Goal: Information Seeking & Learning: Find specific fact

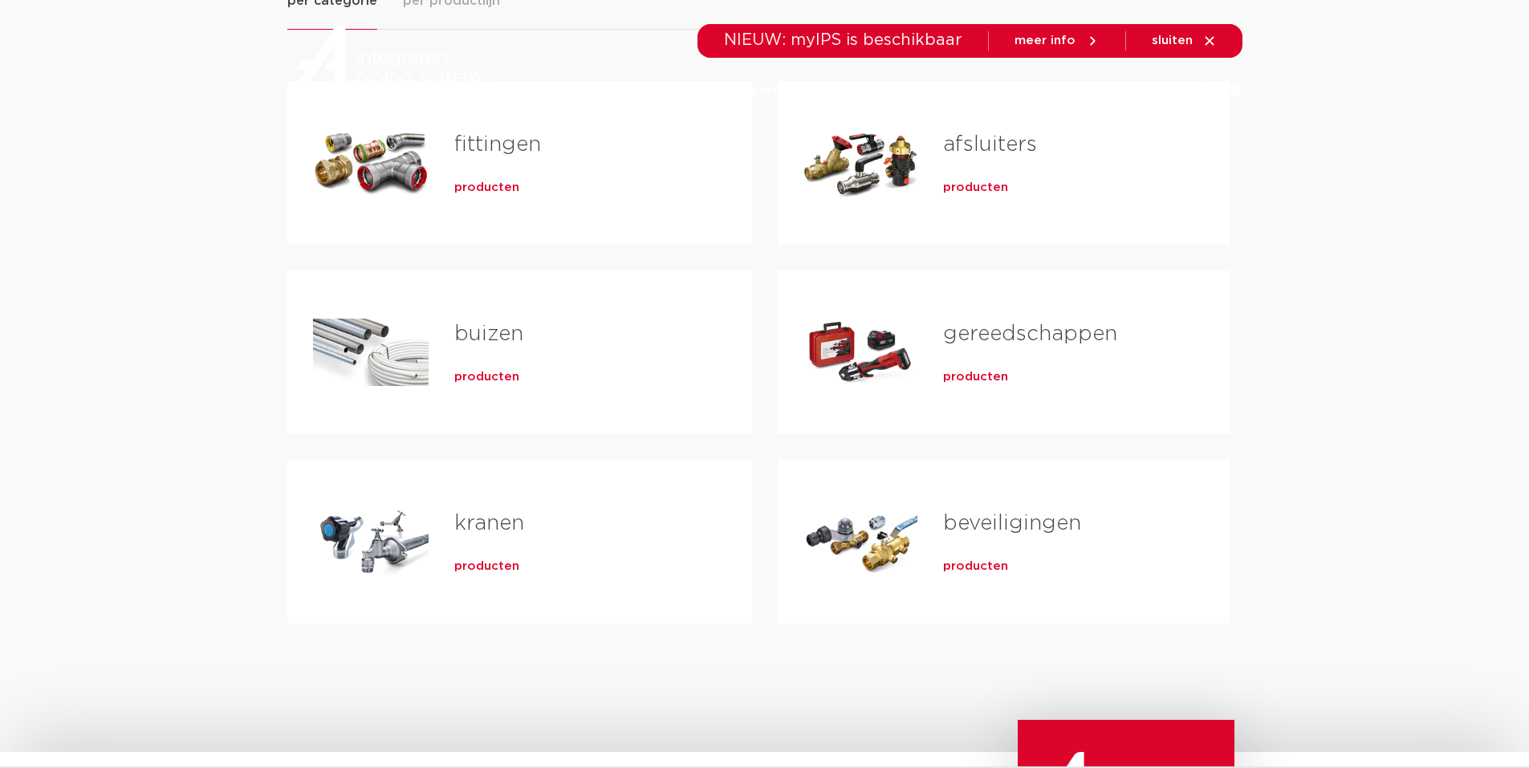
click at [490, 332] on link "buizen" at bounding box center [488, 334] width 69 height 21
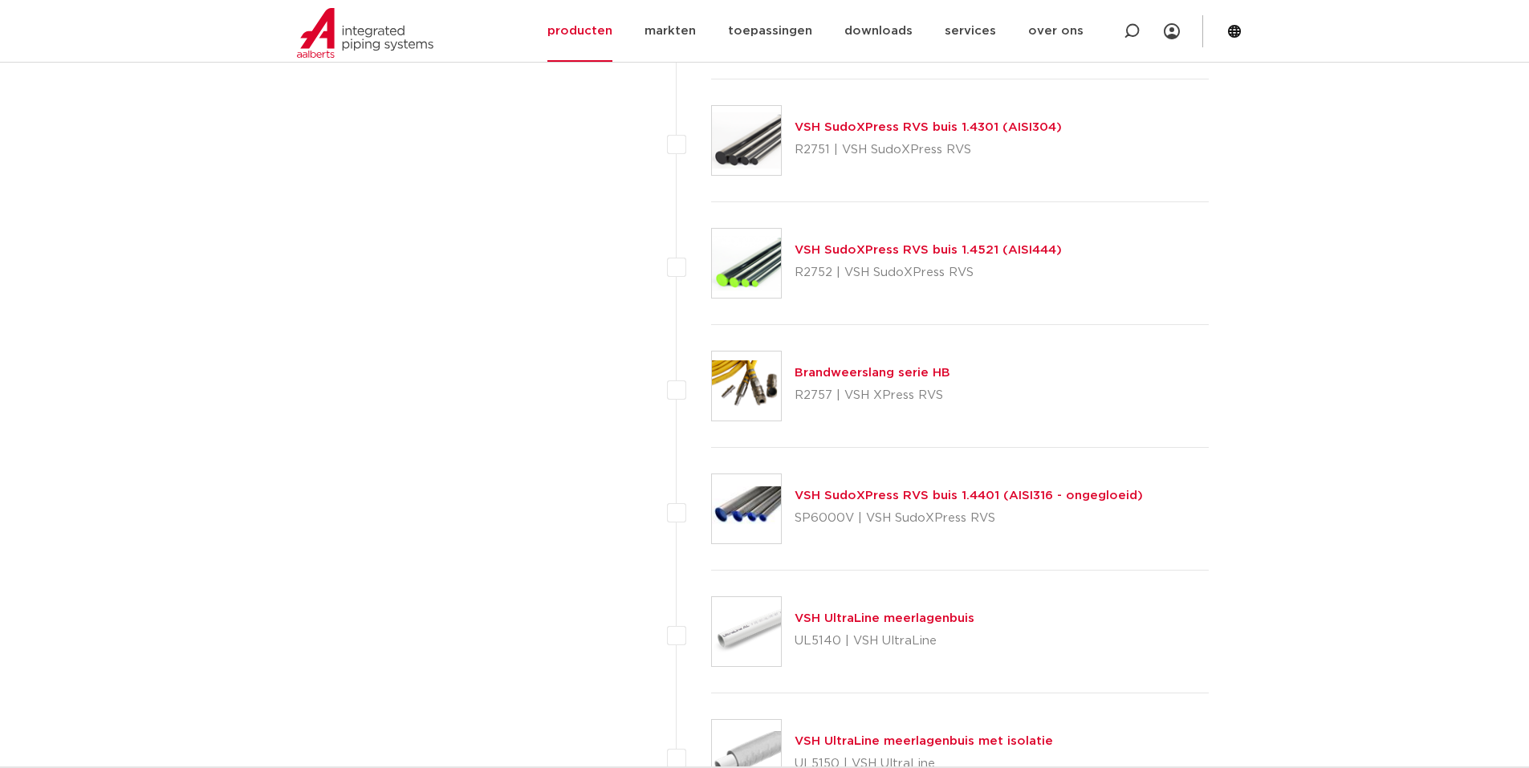
click at [865, 130] on link "VSH SudoXPress RVS buis 1.4301 (AISI304)" at bounding box center [928, 127] width 267 height 12
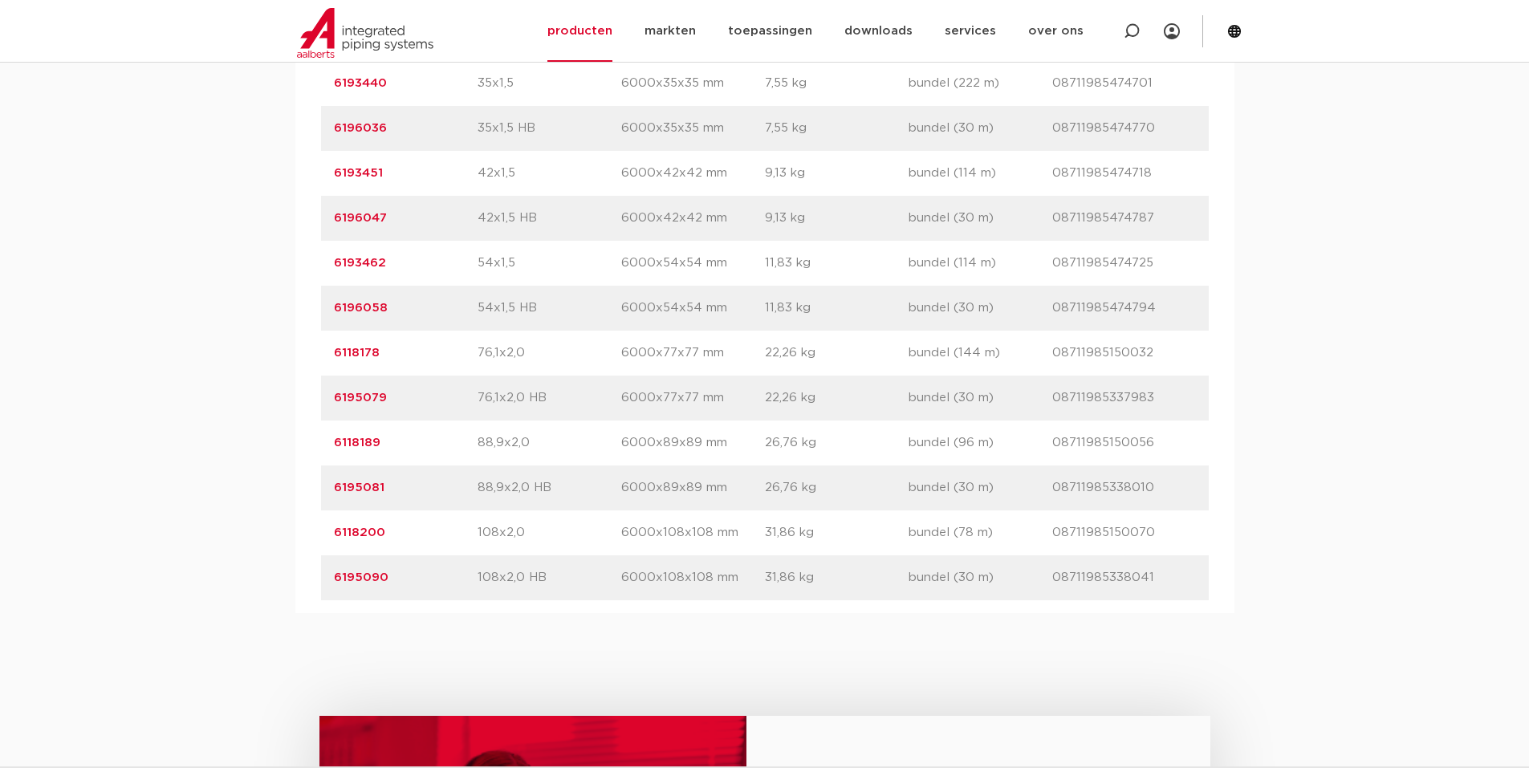
scroll to position [1605, 0]
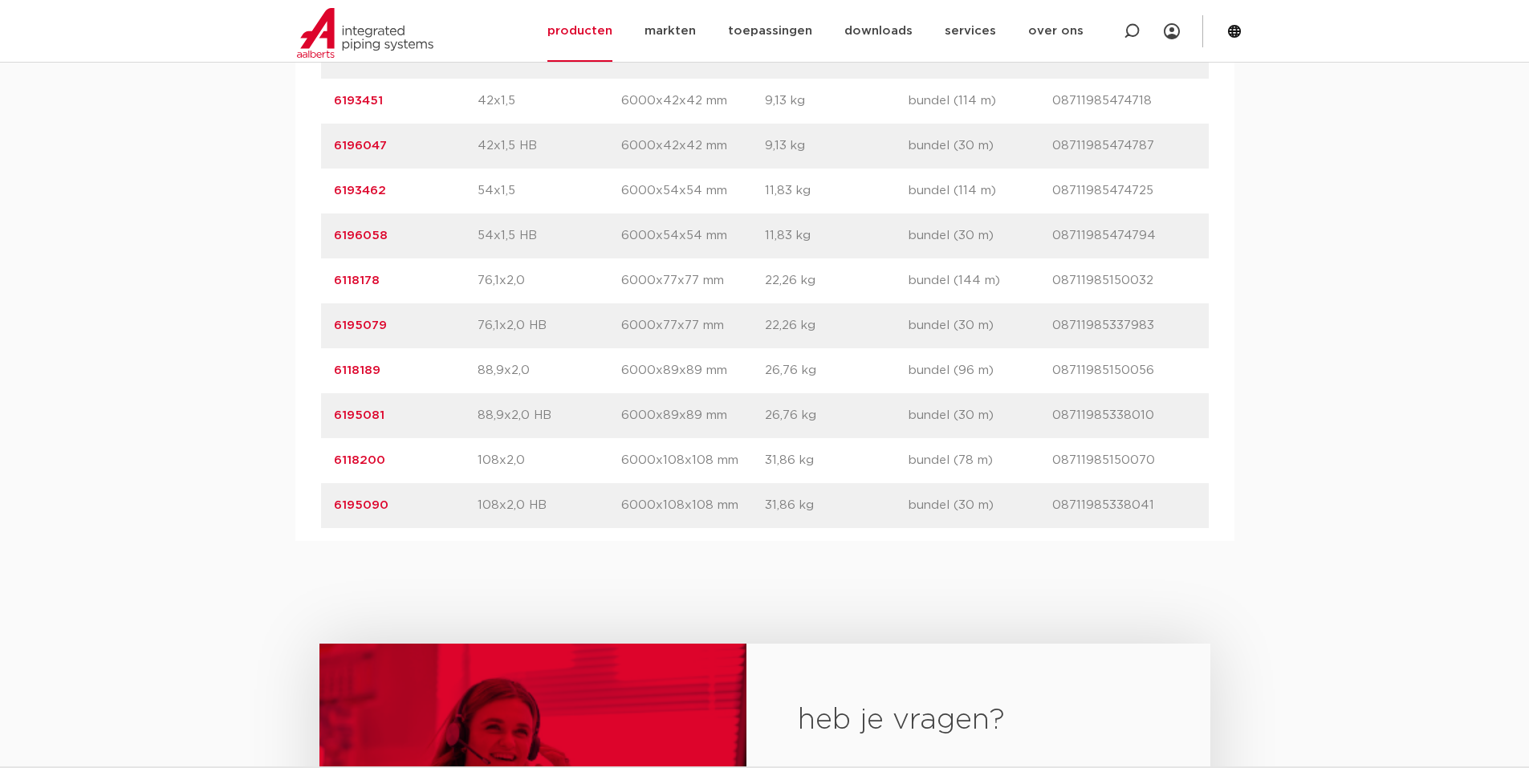
click at [343, 462] on link "6118200" at bounding box center [359, 460] width 51 height 12
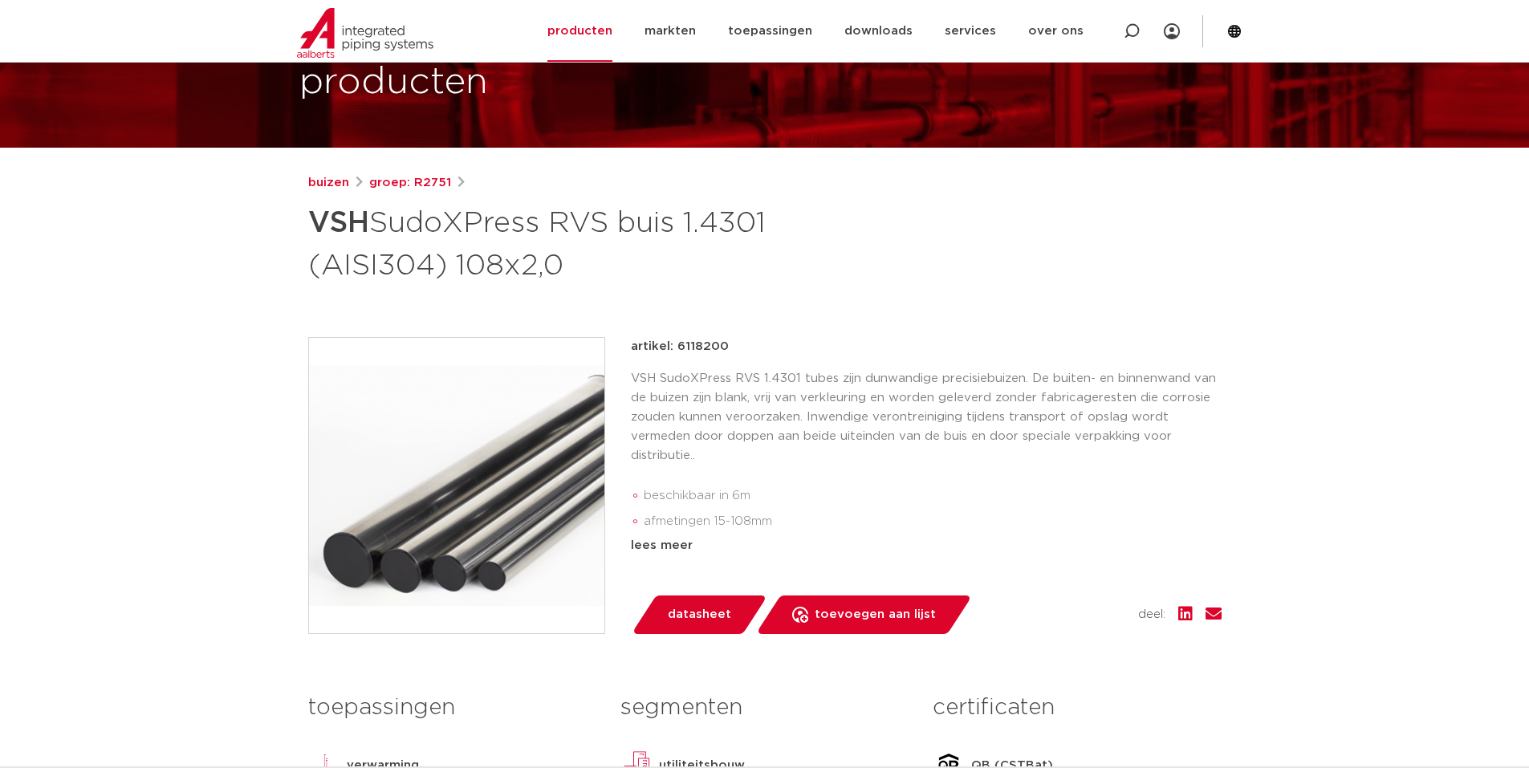
scroll to position [104, 0]
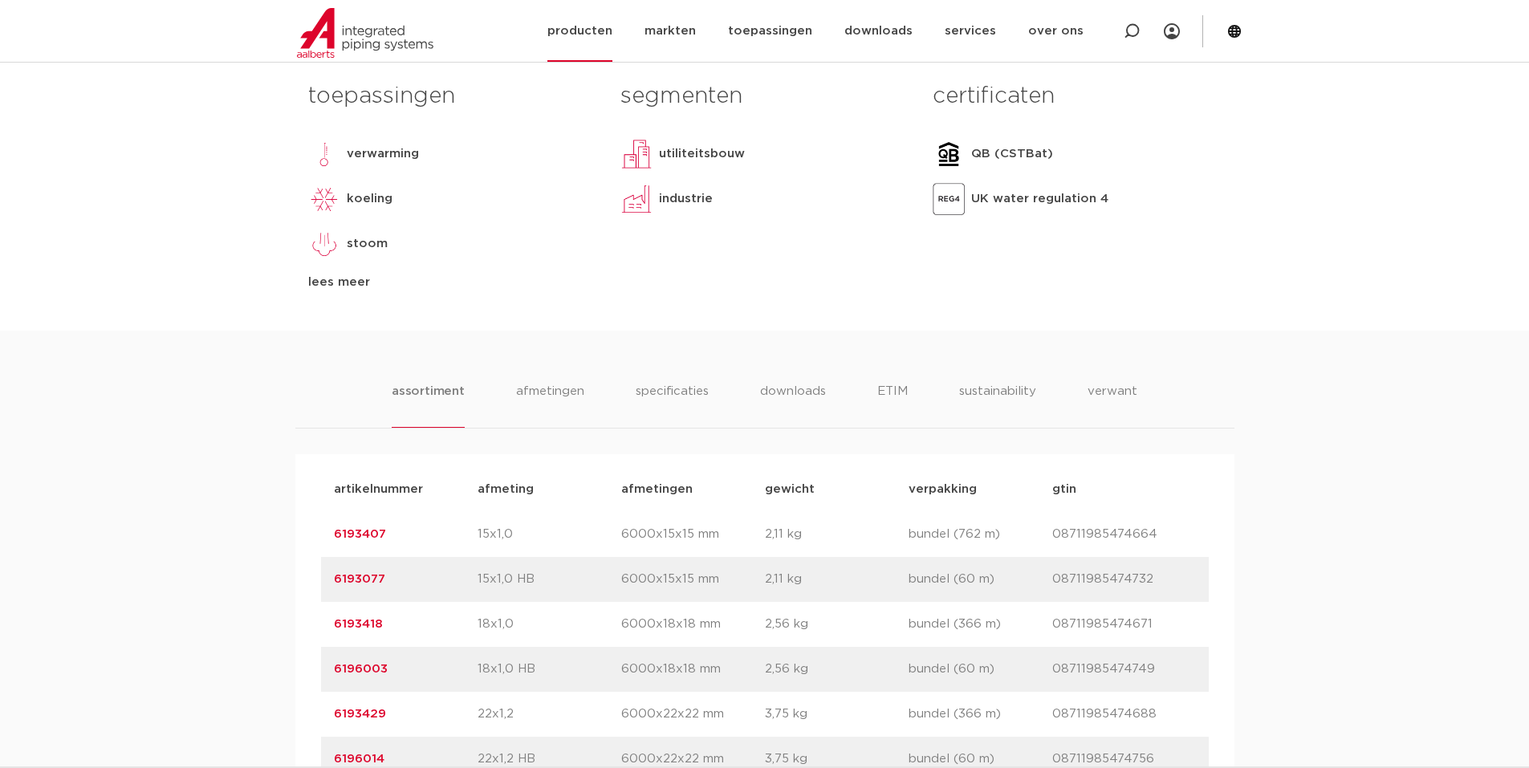
scroll to position [722, 0]
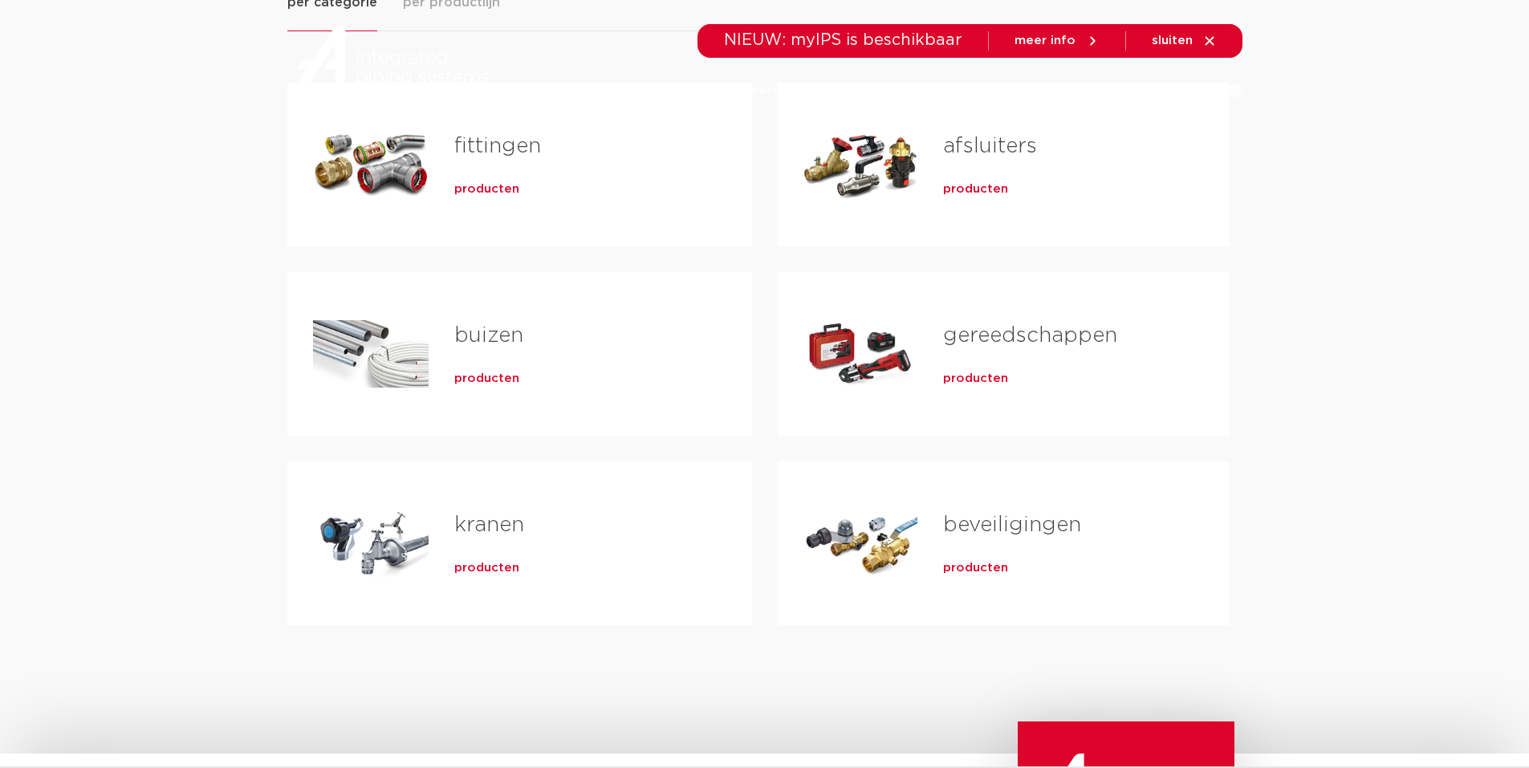
click at [962, 380] on span "producten" at bounding box center [975, 379] width 65 height 16
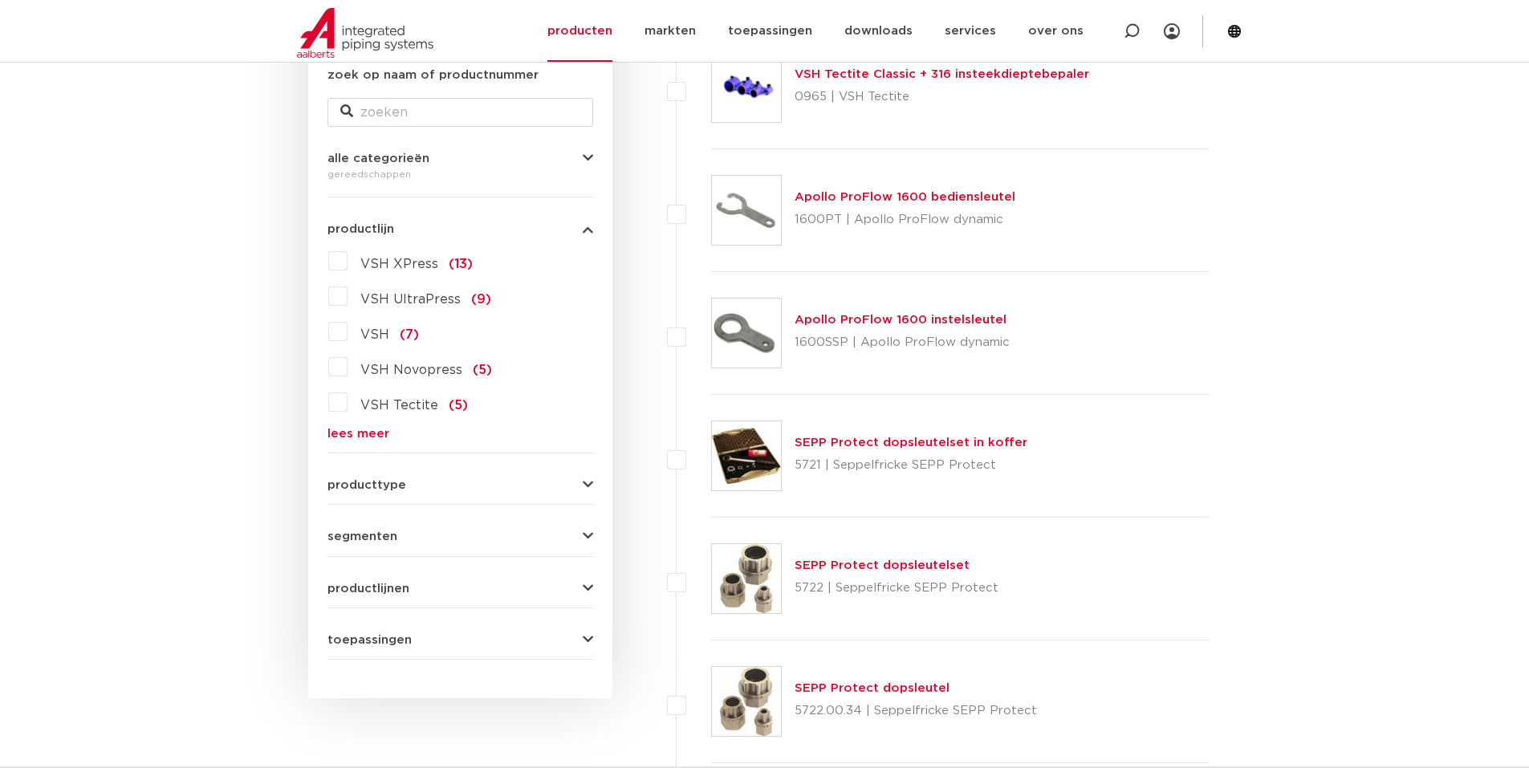
scroll to position [307, 0]
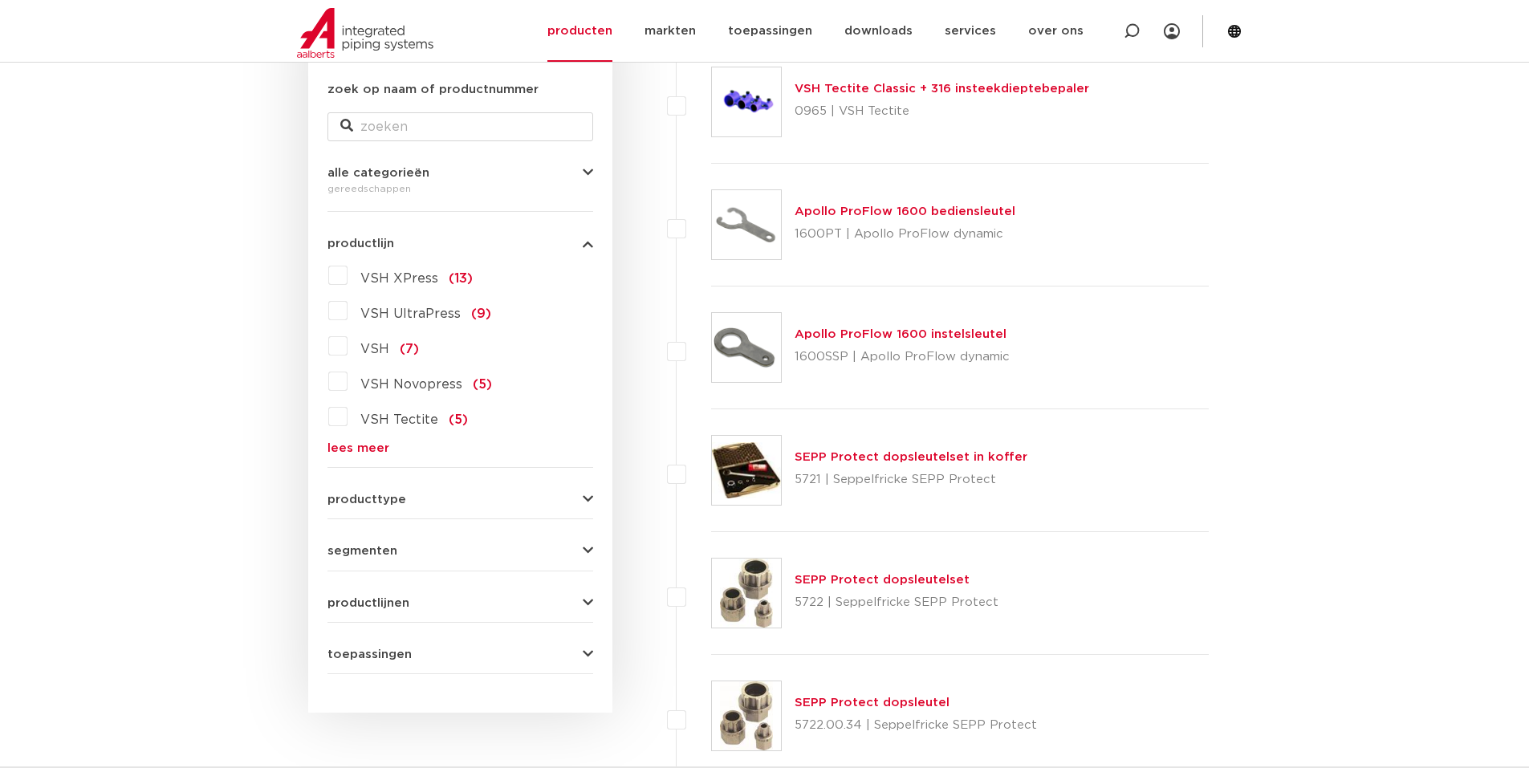
click at [348, 378] on label "VSH Novopress (5)" at bounding box center [420, 381] width 144 height 26
click at [0, 0] on input "VSH Novopress (5)" at bounding box center [0, 0] width 0 height 0
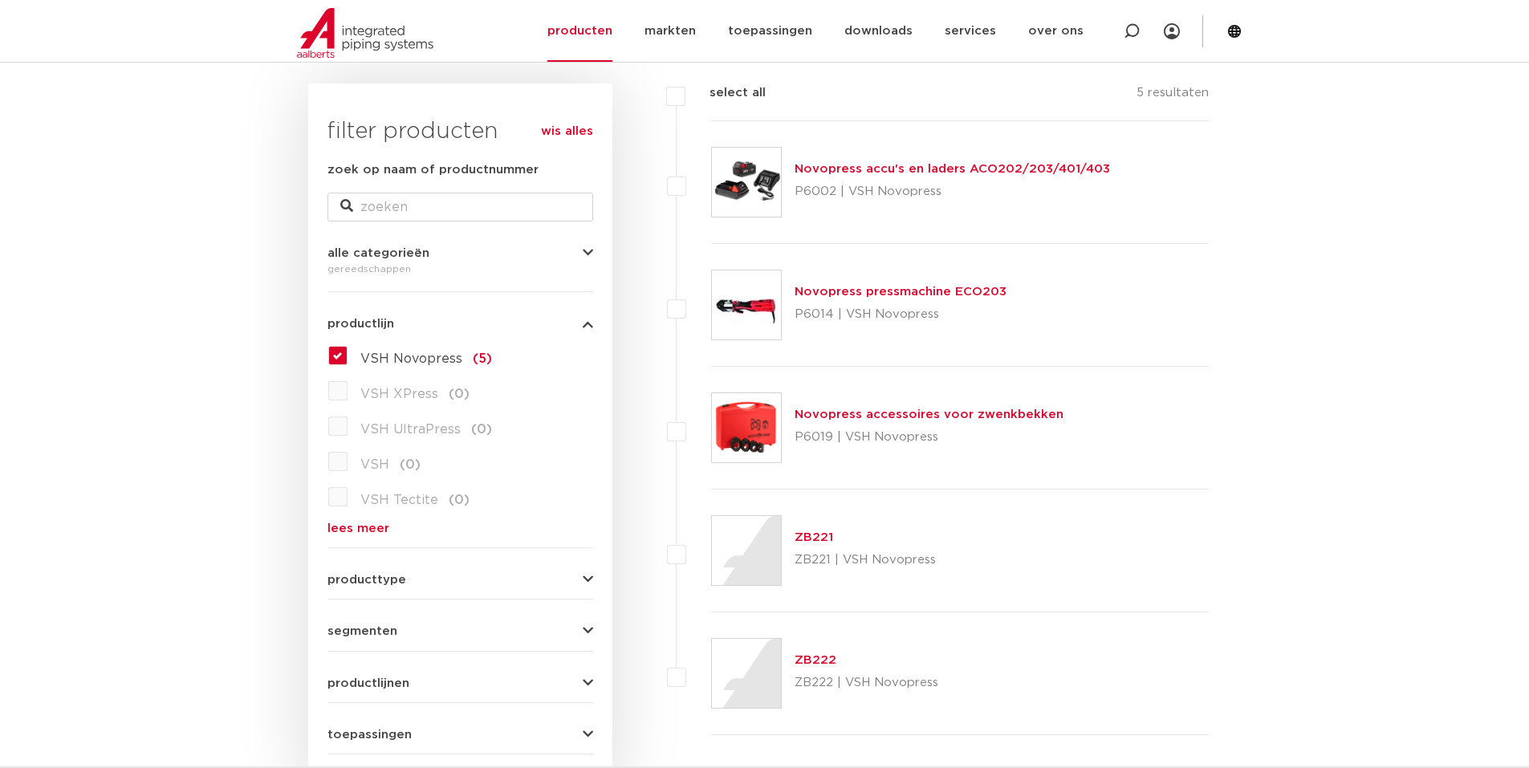
click at [875, 292] on link "Novopress pressmachine ECO203" at bounding box center [901, 292] width 212 height 12
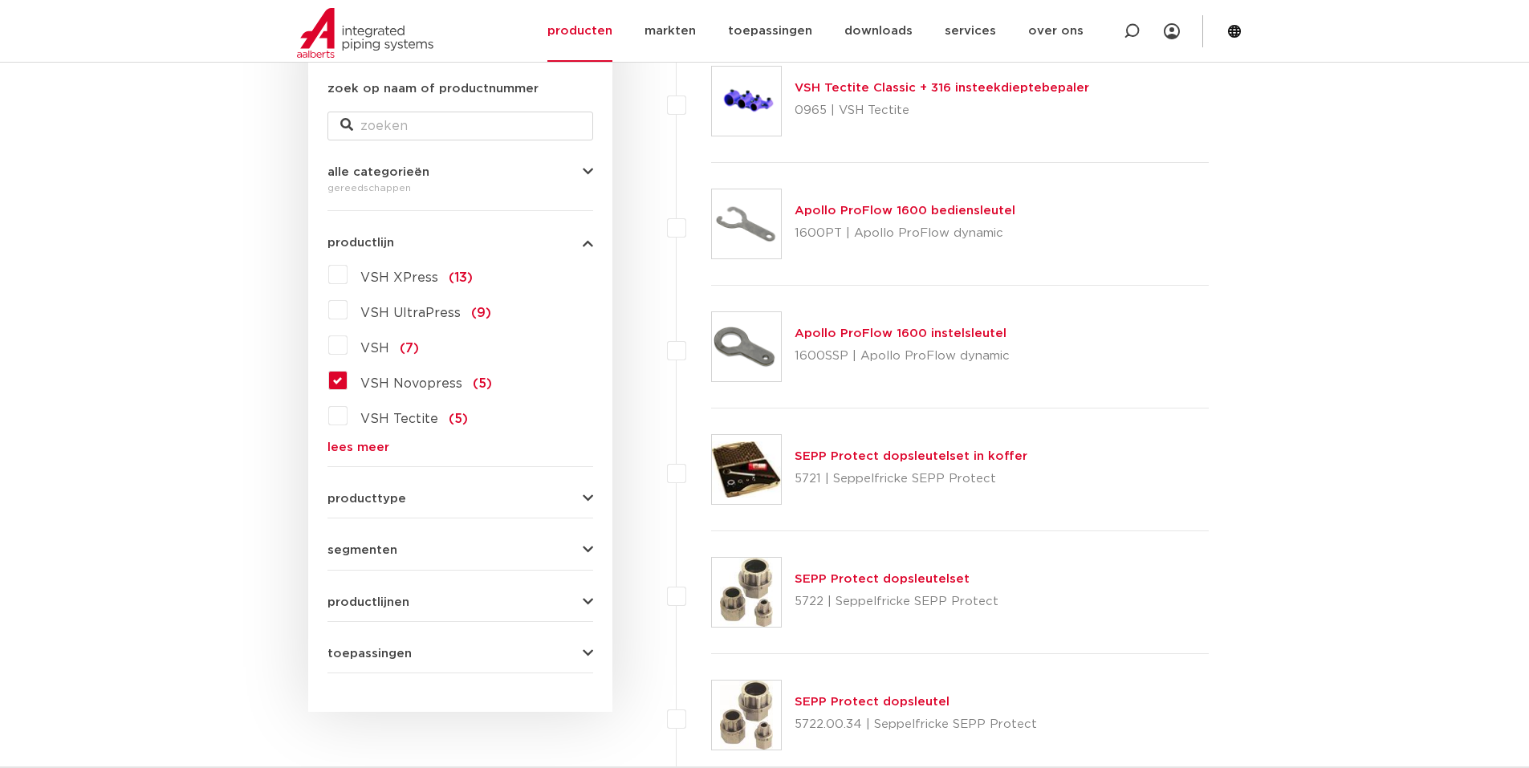
scroll to position [321, 0]
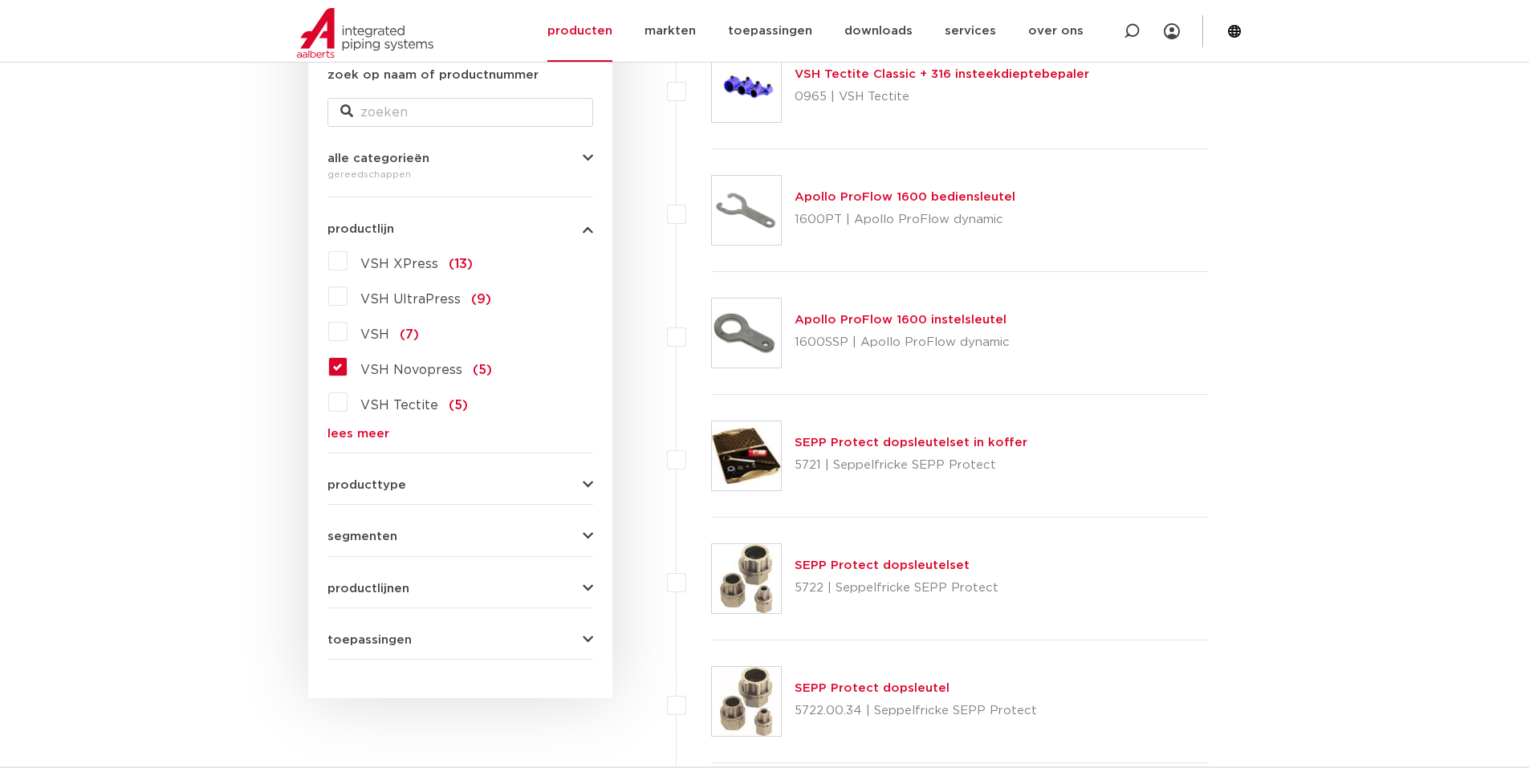
click at [348, 368] on label "VSH Novopress (5)" at bounding box center [420, 367] width 144 height 26
click at [0, 0] on input "VSH Novopress (5)" at bounding box center [0, 0] width 0 height 0
click at [348, 370] on label "VSH Novopress (5)" at bounding box center [420, 367] width 144 height 26
click at [0, 0] on input "VSH Novopress (5)" at bounding box center [0, 0] width 0 height 0
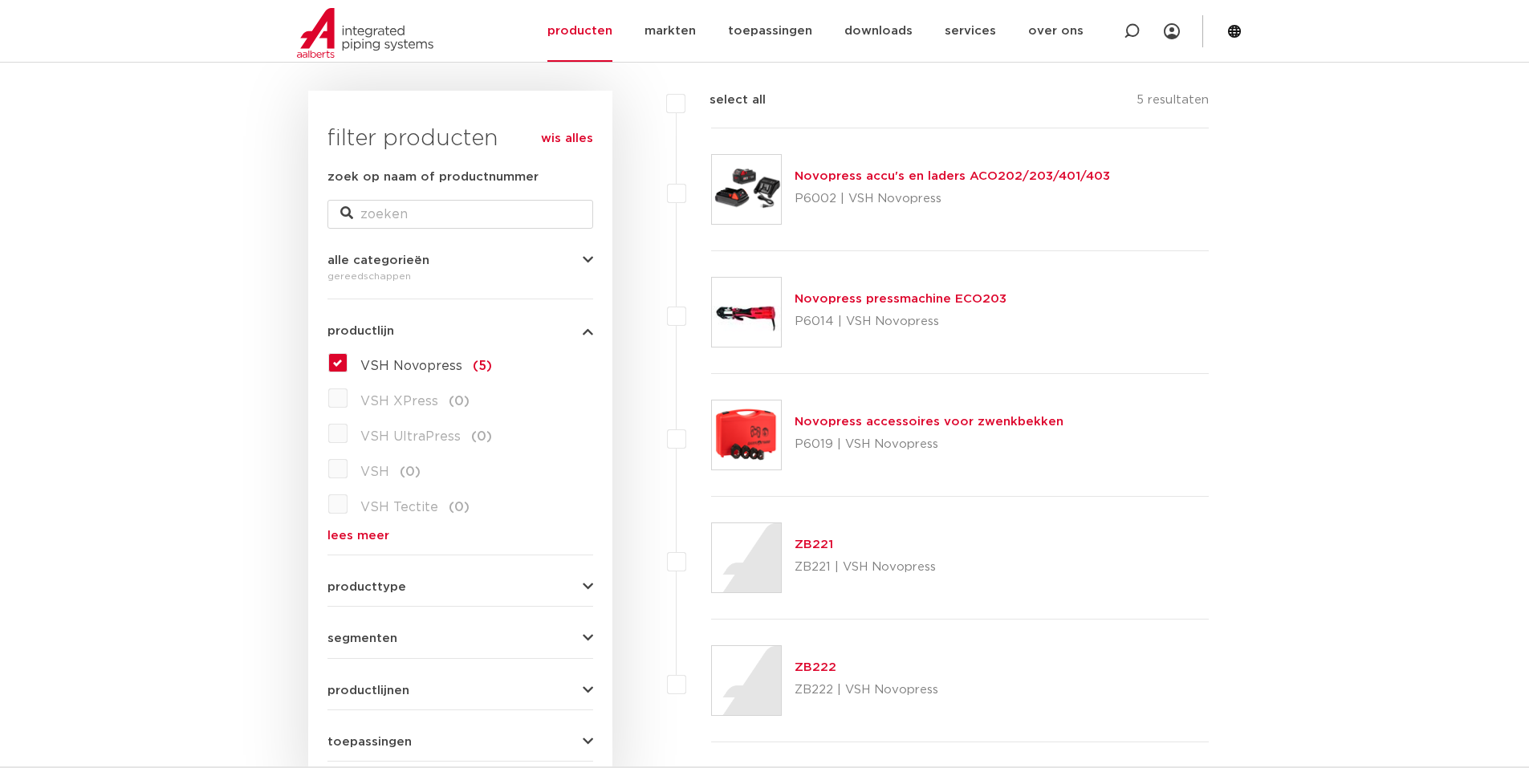
scroll to position [223, 0]
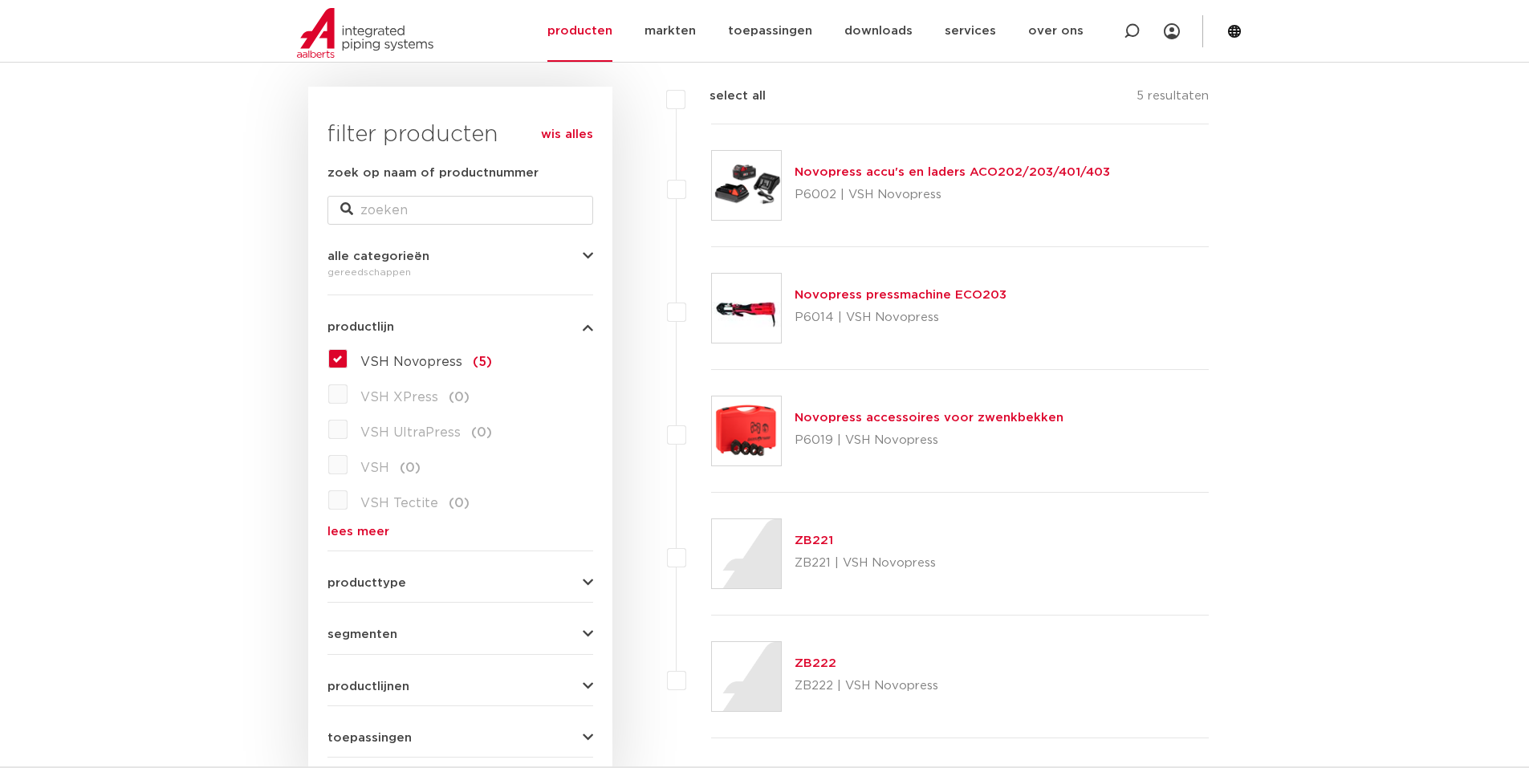
click at [348, 354] on label "VSH Novopress (5)" at bounding box center [420, 359] width 144 height 26
click at [0, 0] on input "VSH Novopress (5)" at bounding box center [0, 0] width 0 height 0
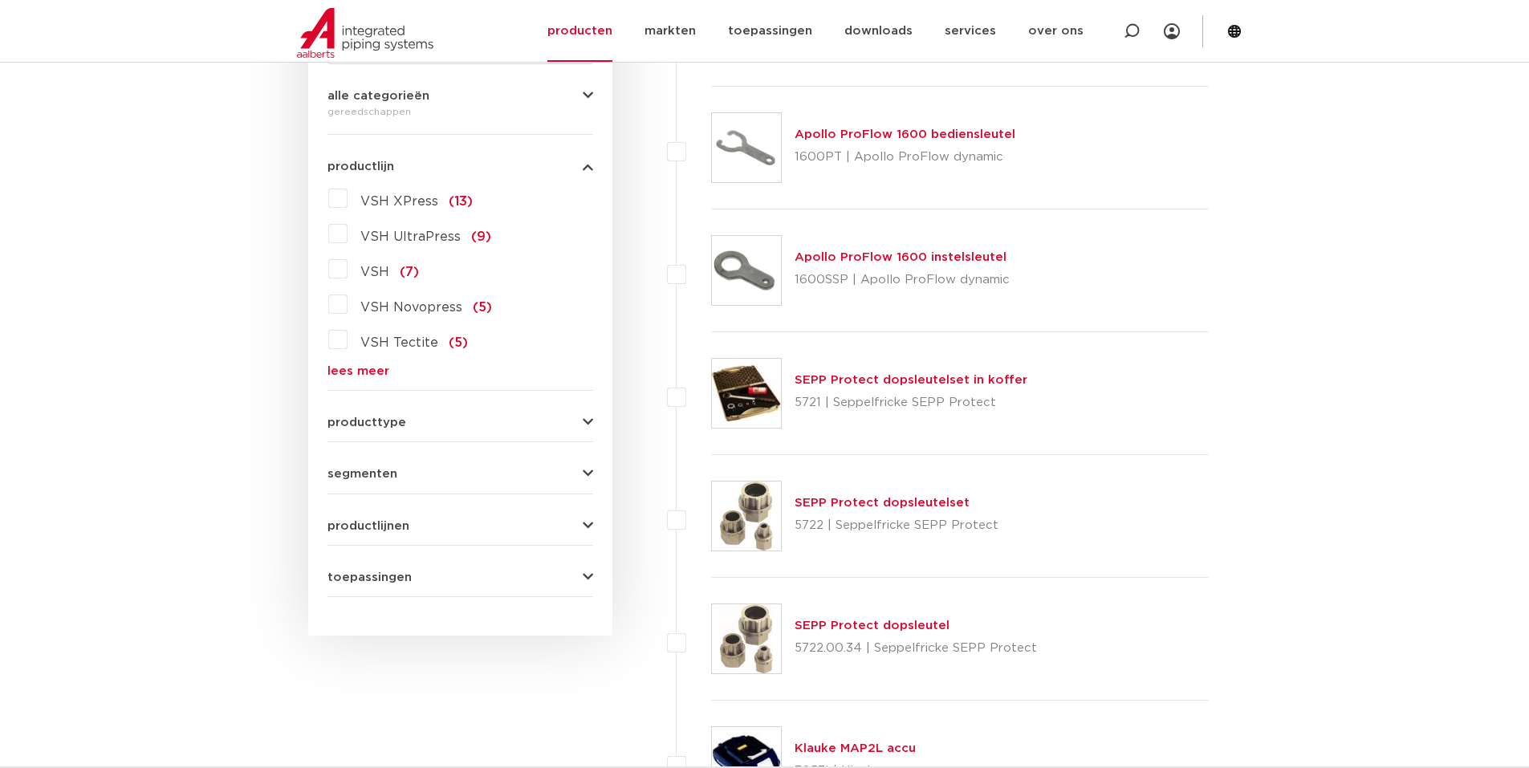
click at [357, 368] on link "lees meer" at bounding box center [461, 371] width 266 height 12
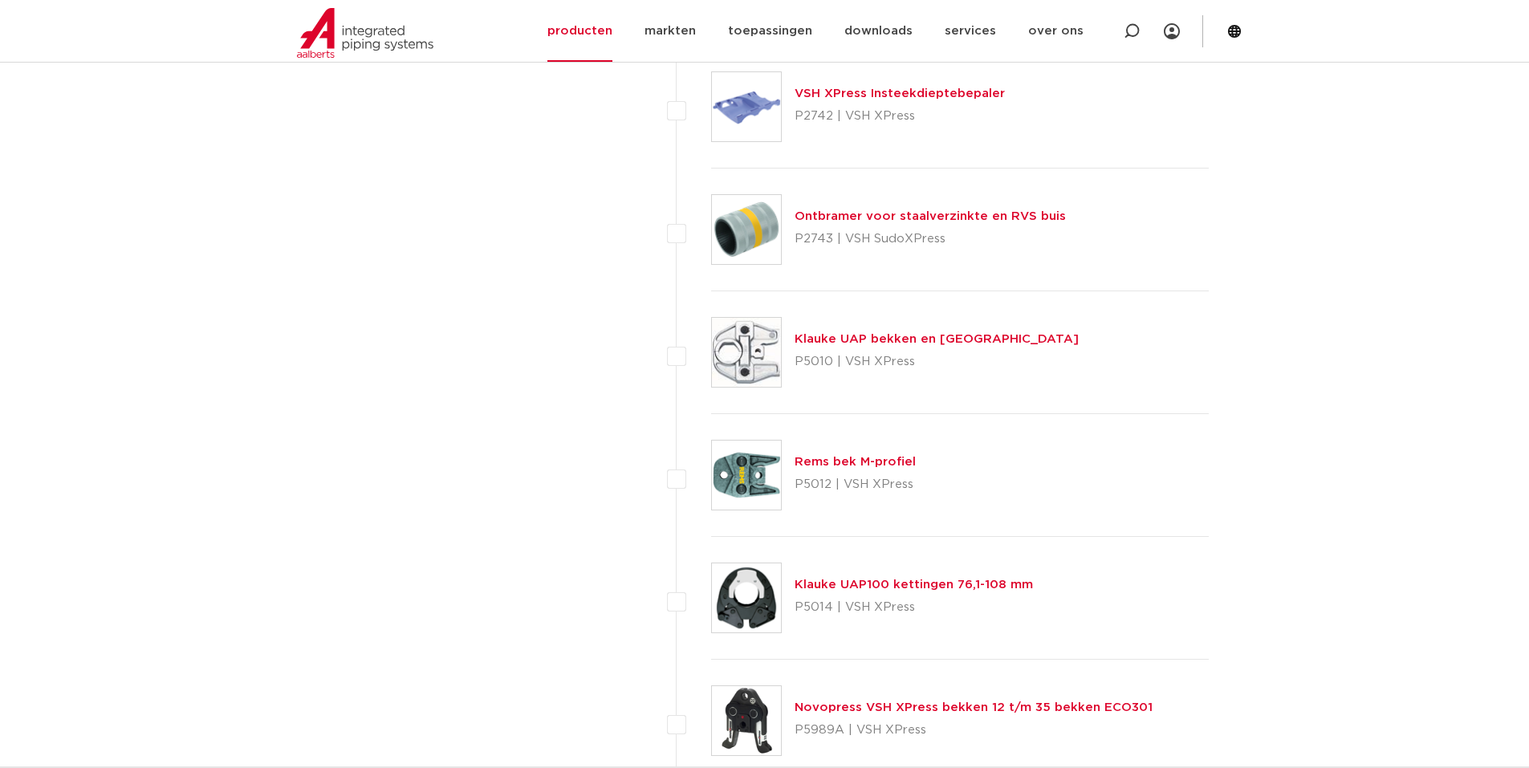
scroll to position [3853, 0]
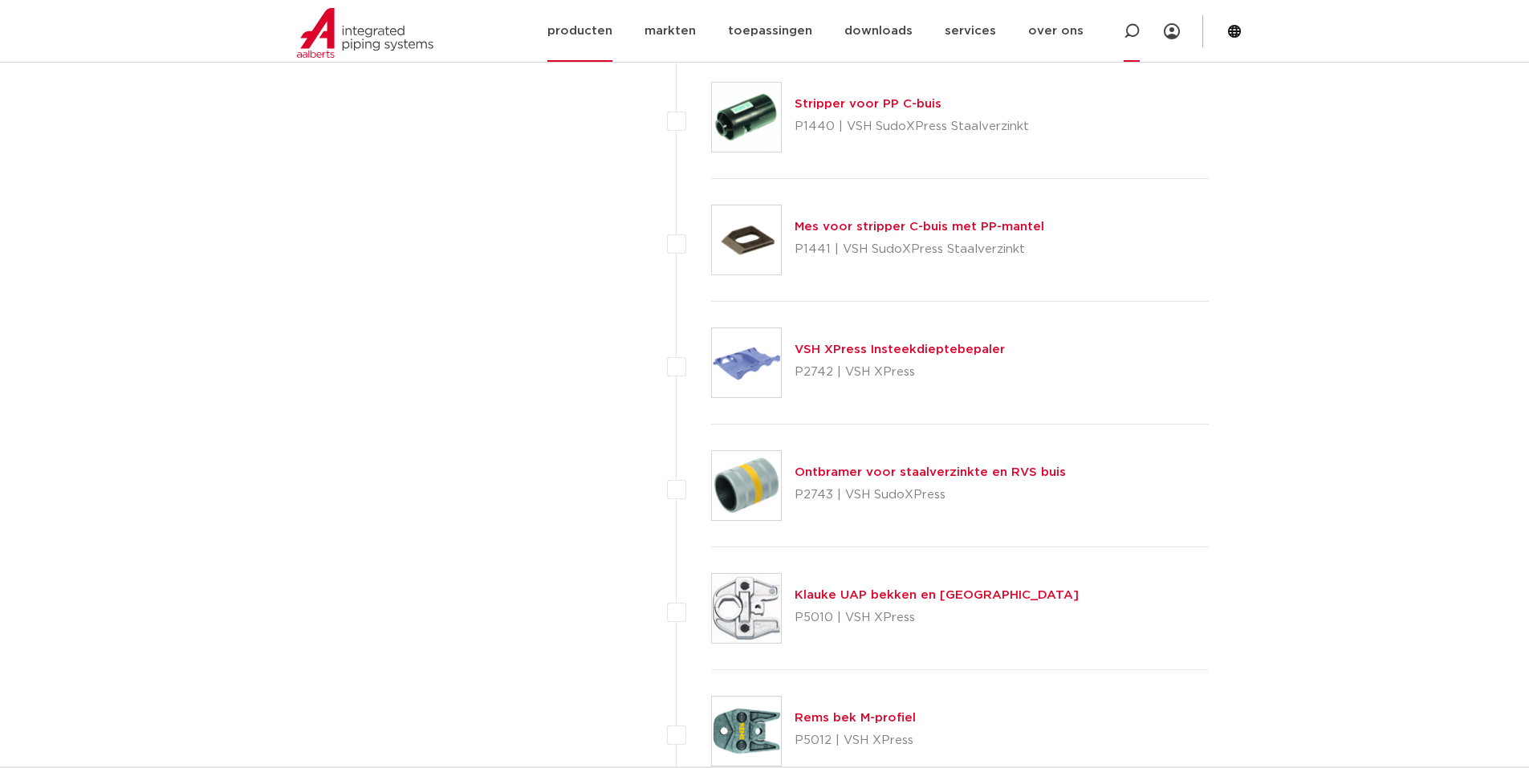
click at [1127, 25] on icon at bounding box center [1132, 31] width 16 height 16
type input "aco203"
click button "Zoeken" at bounding box center [0, 0] width 0 height 0
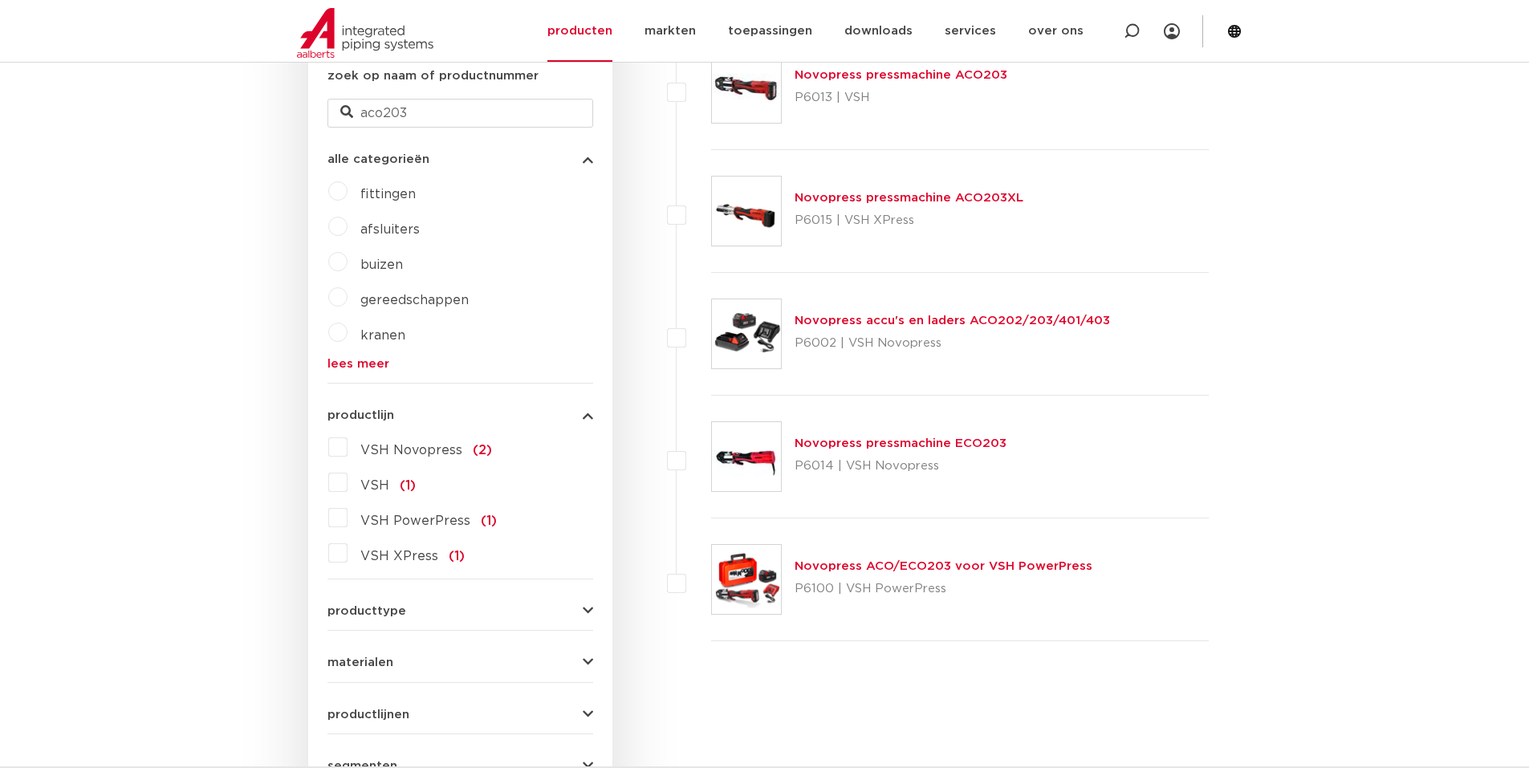
scroll to position [404, 0]
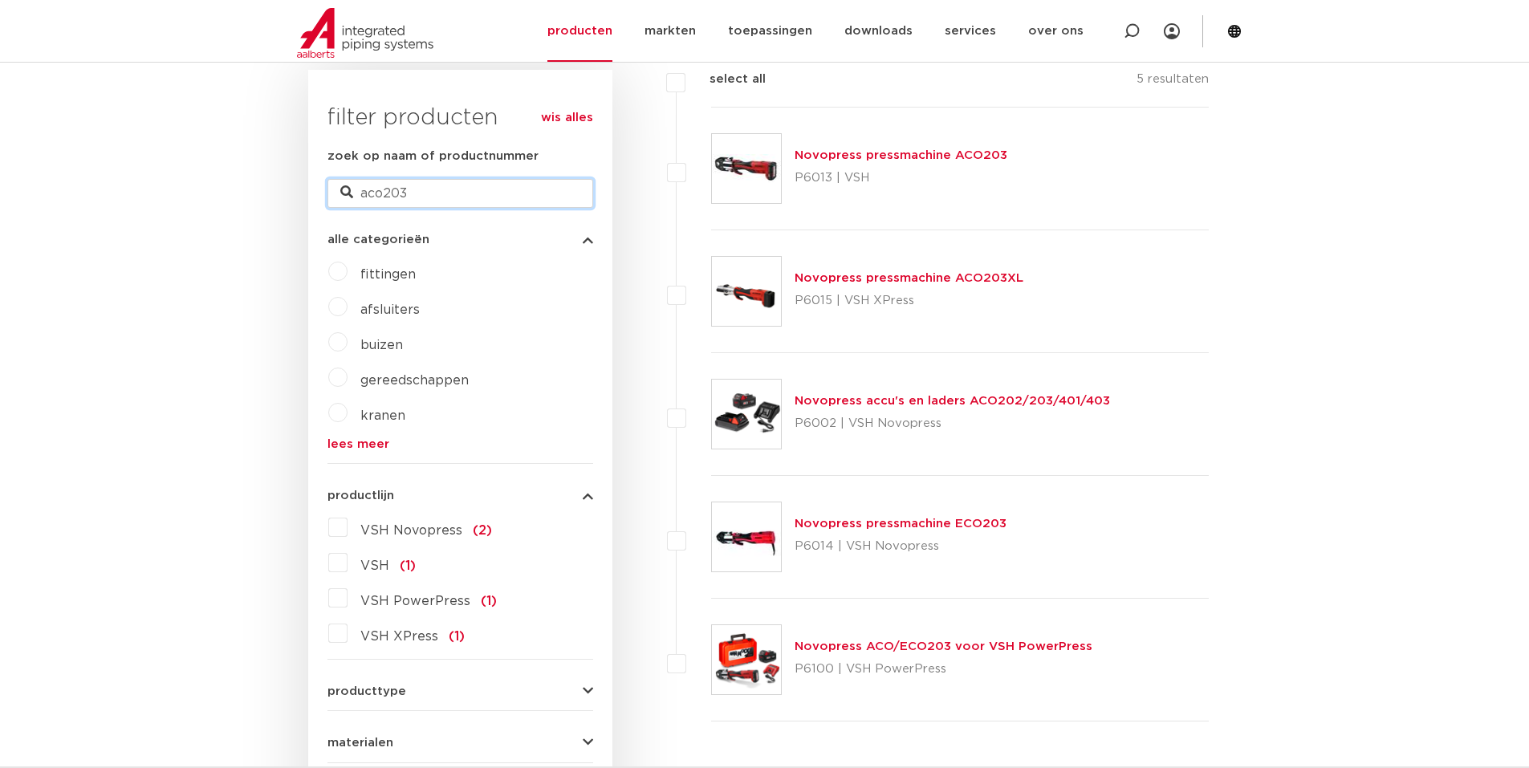
click at [407, 193] on input "aco203" at bounding box center [461, 193] width 266 height 29
type input "a"
type input "m108"
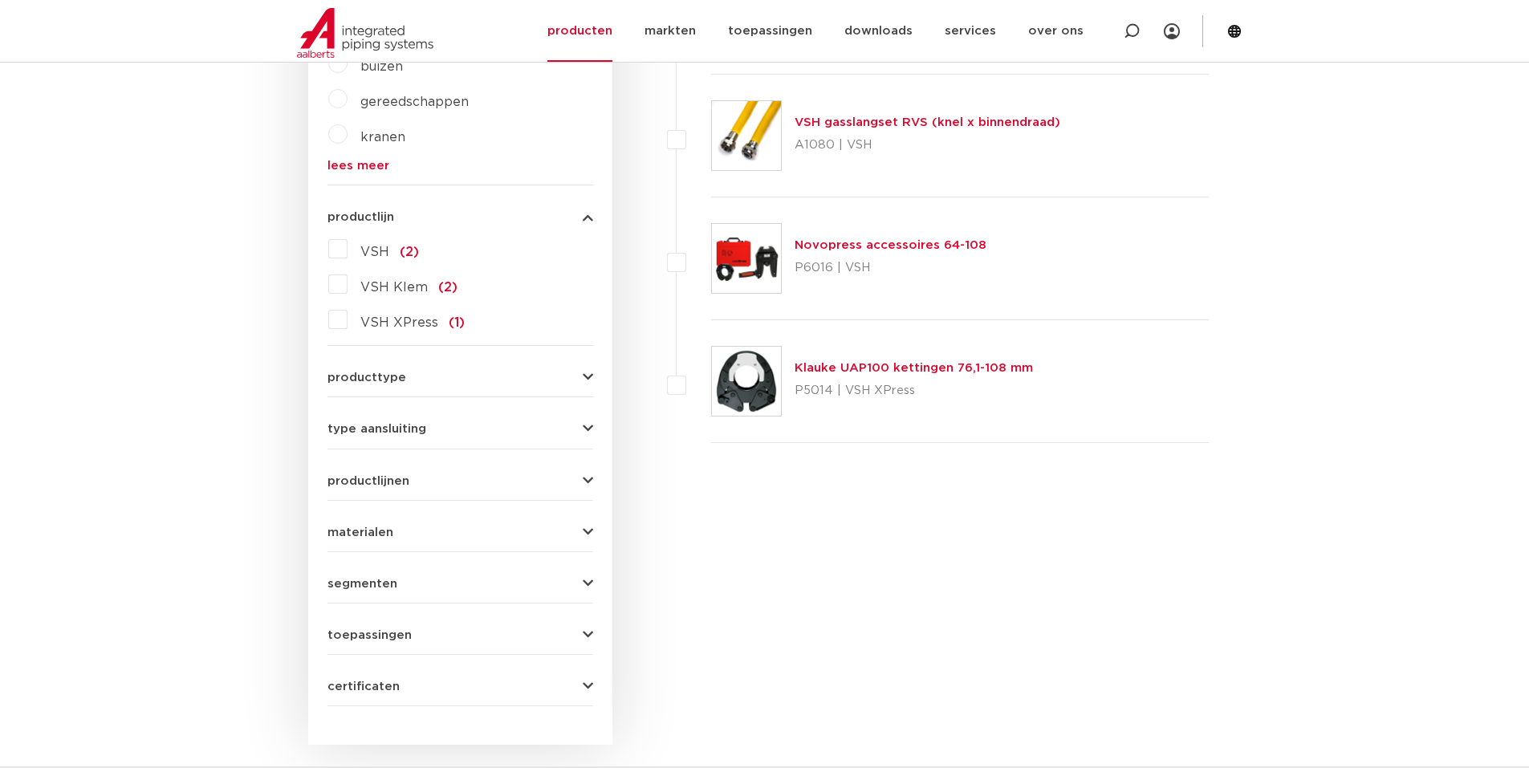
scroll to position [711, 0]
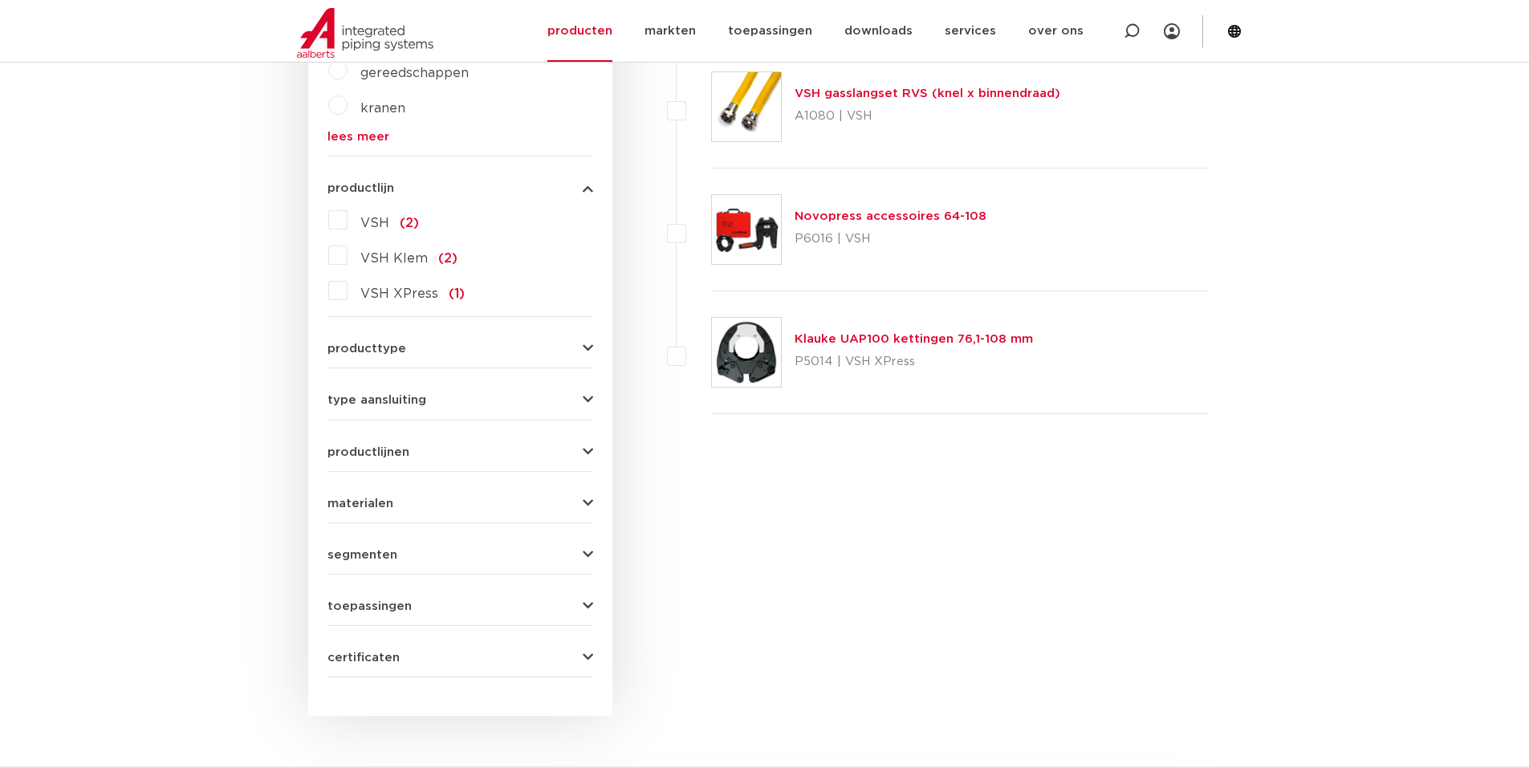
click at [816, 217] on link "Novopress accessoires 64-108" at bounding box center [891, 216] width 192 height 12
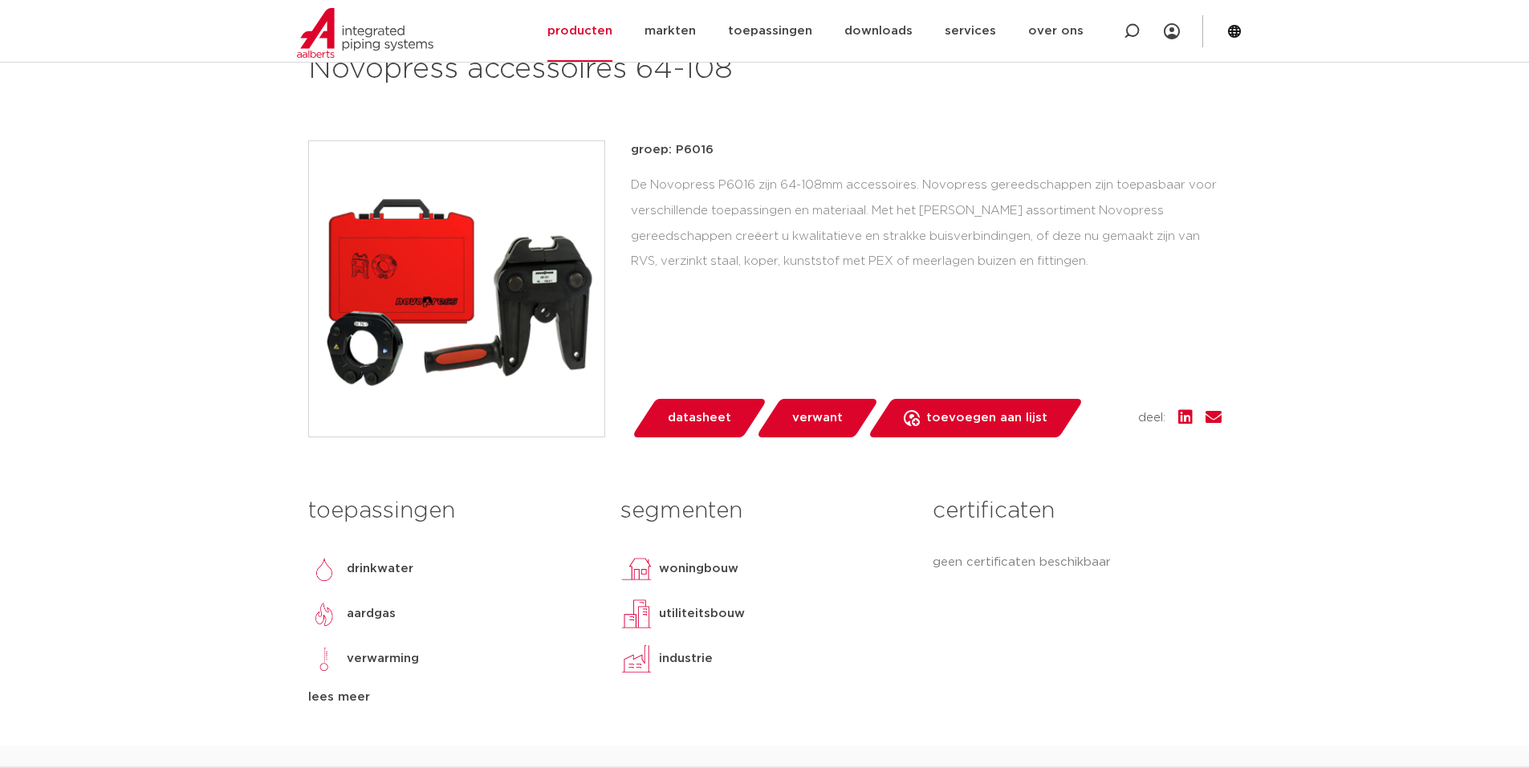
scroll to position [161, 0]
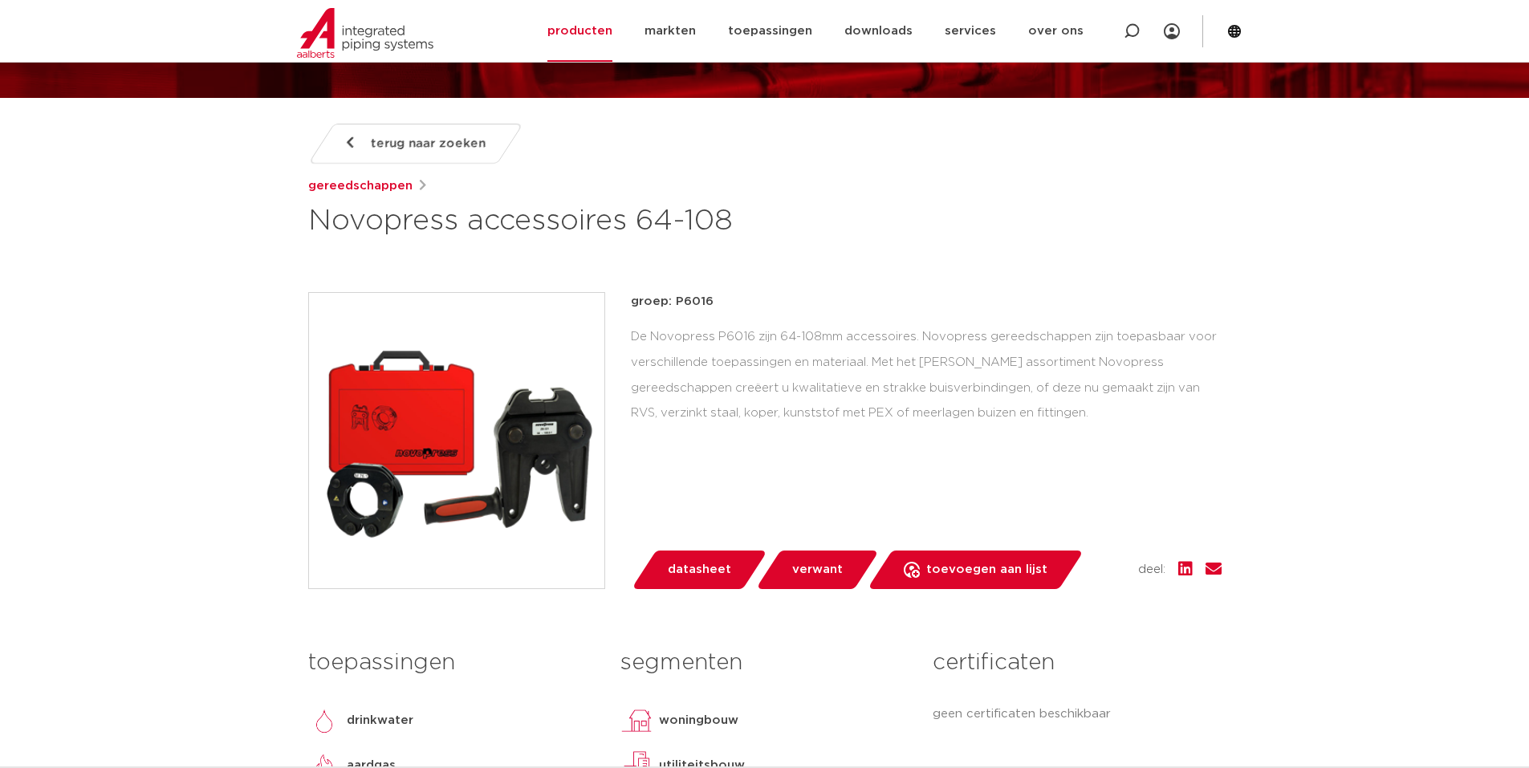
click at [524, 422] on img at bounding box center [456, 440] width 295 height 295
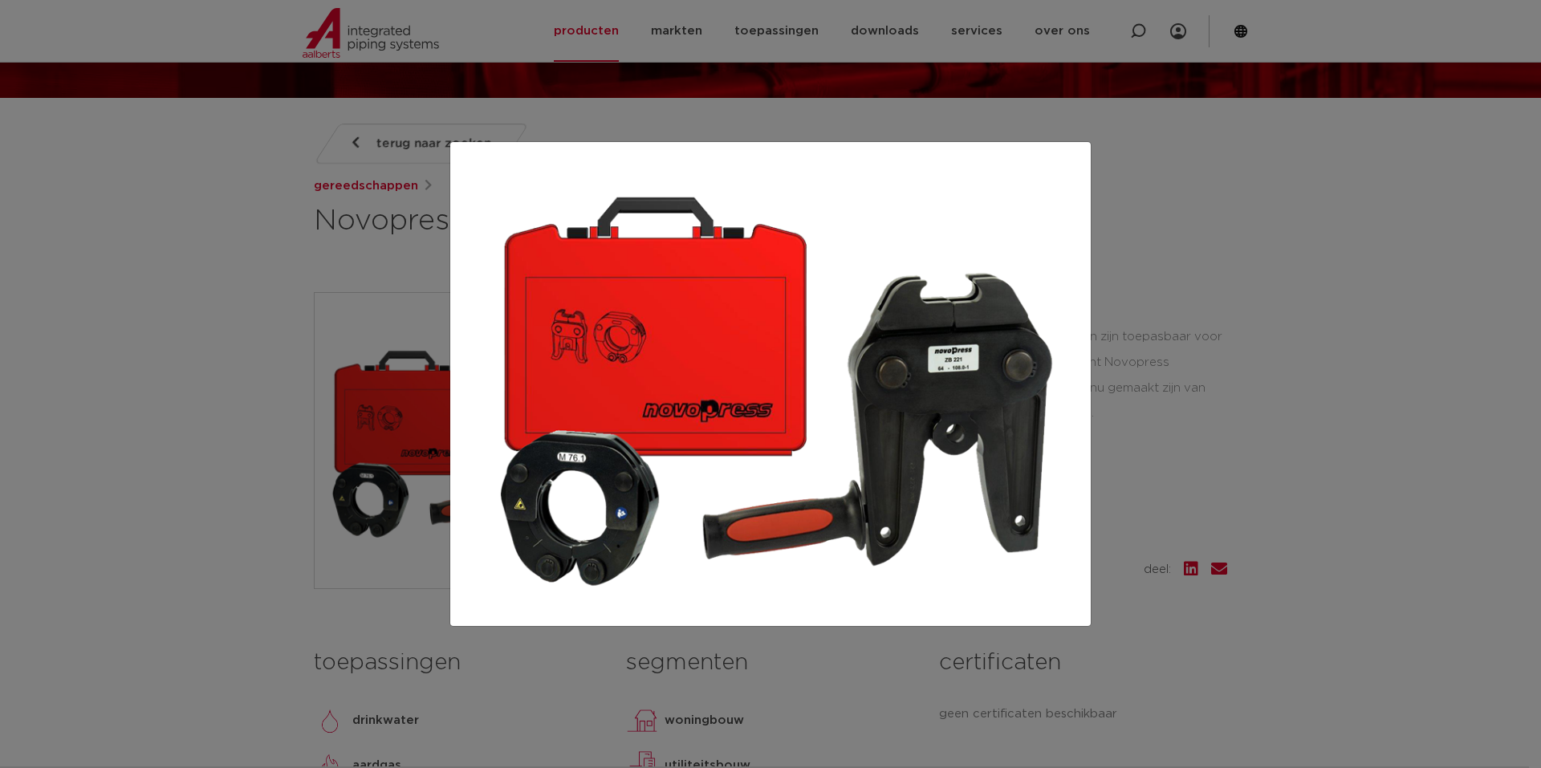
click at [1254, 322] on div at bounding box center [770, 384] width 1541 height 768
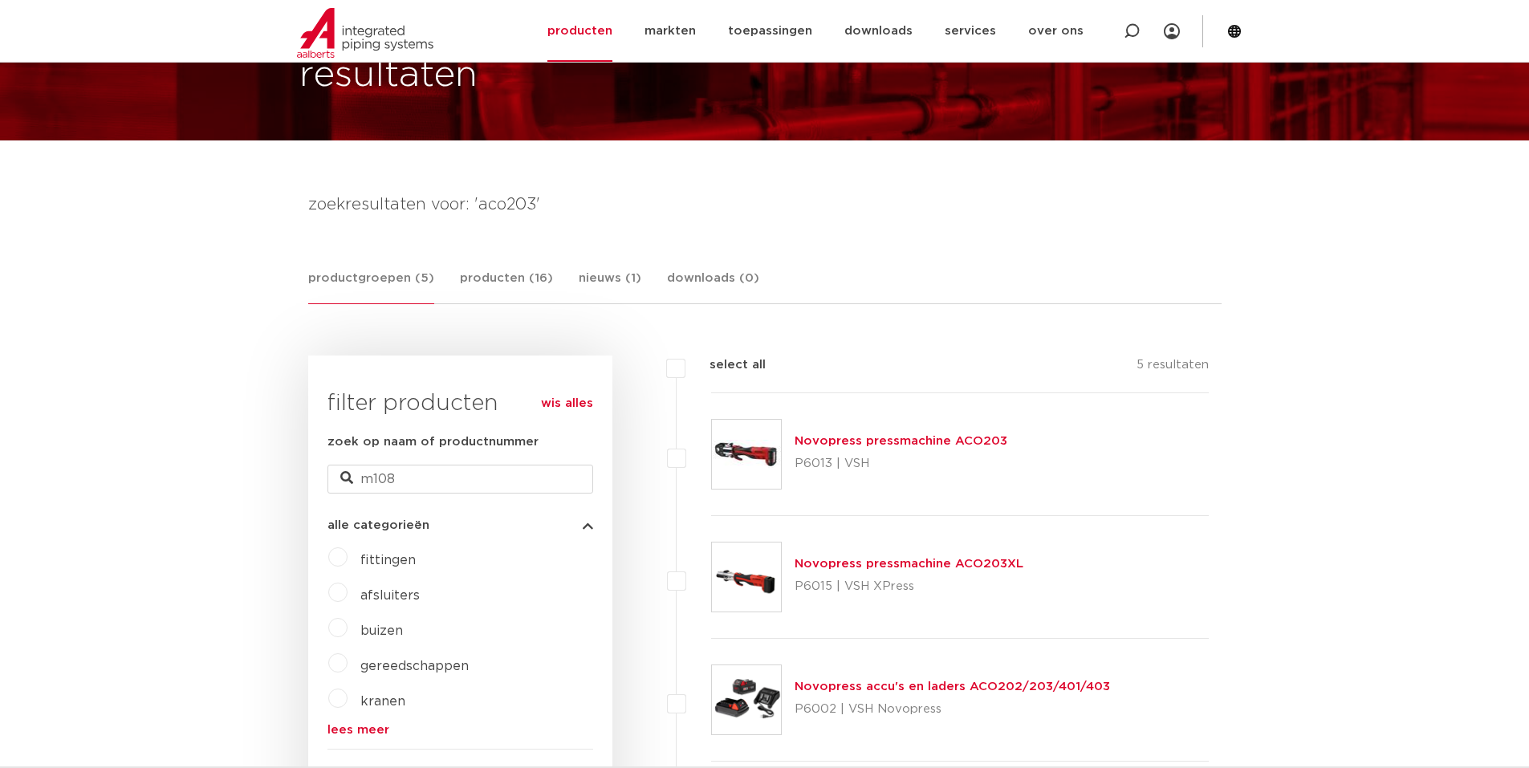
scroll to position [69, 0]
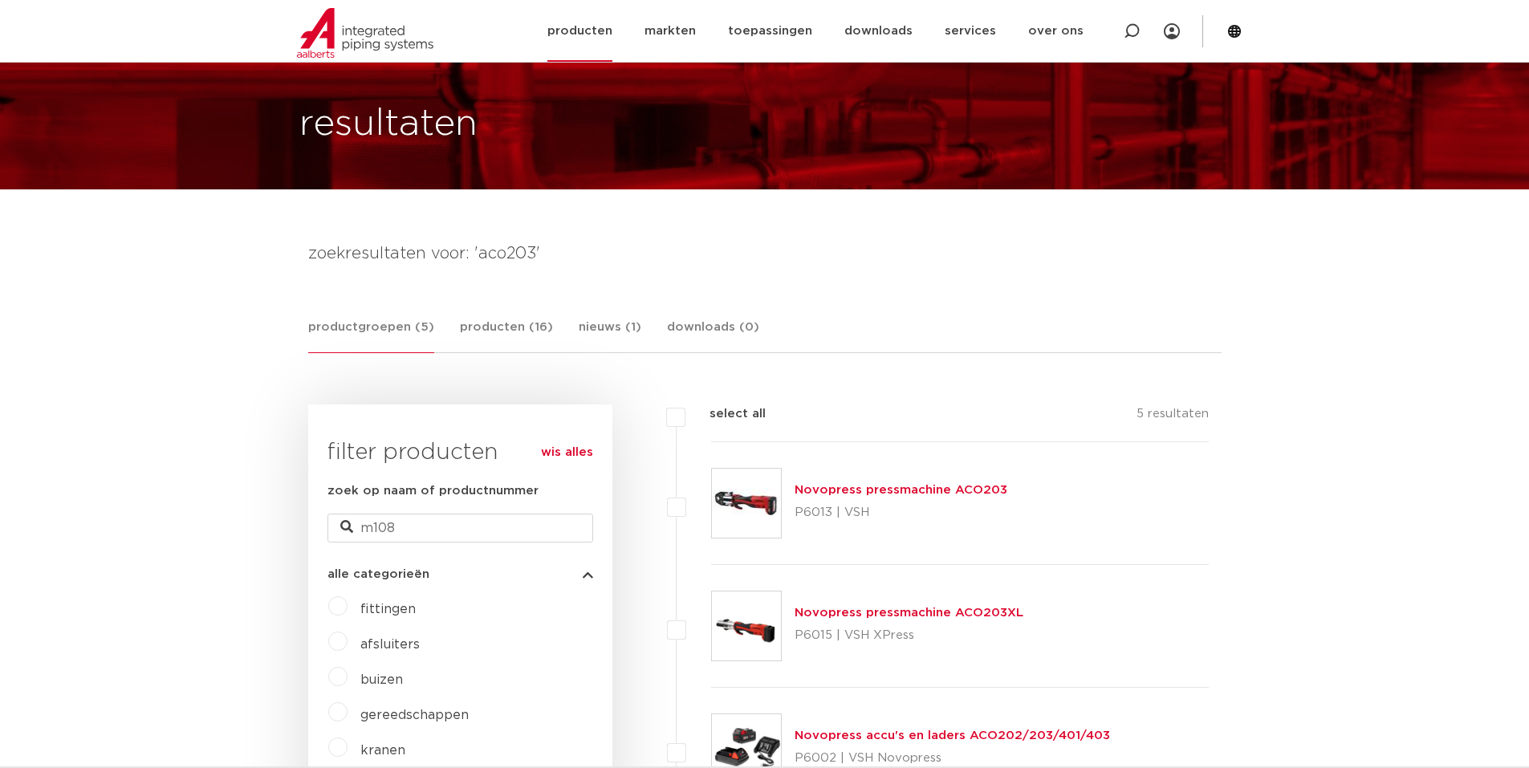
click at [604, 33] on link "producten" at bounding box center [579, 31] width 65 height 62
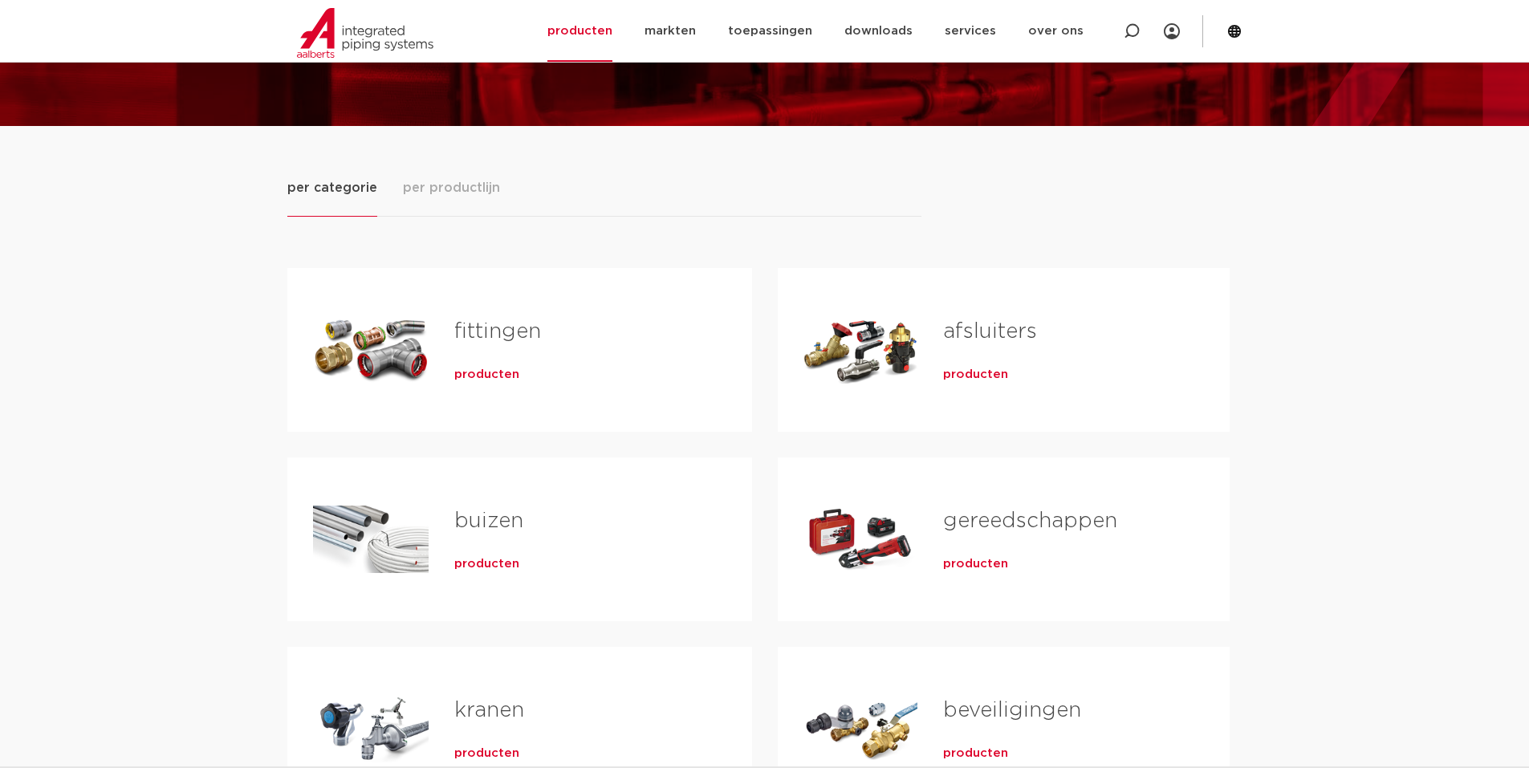
scroll to position [161, 0]
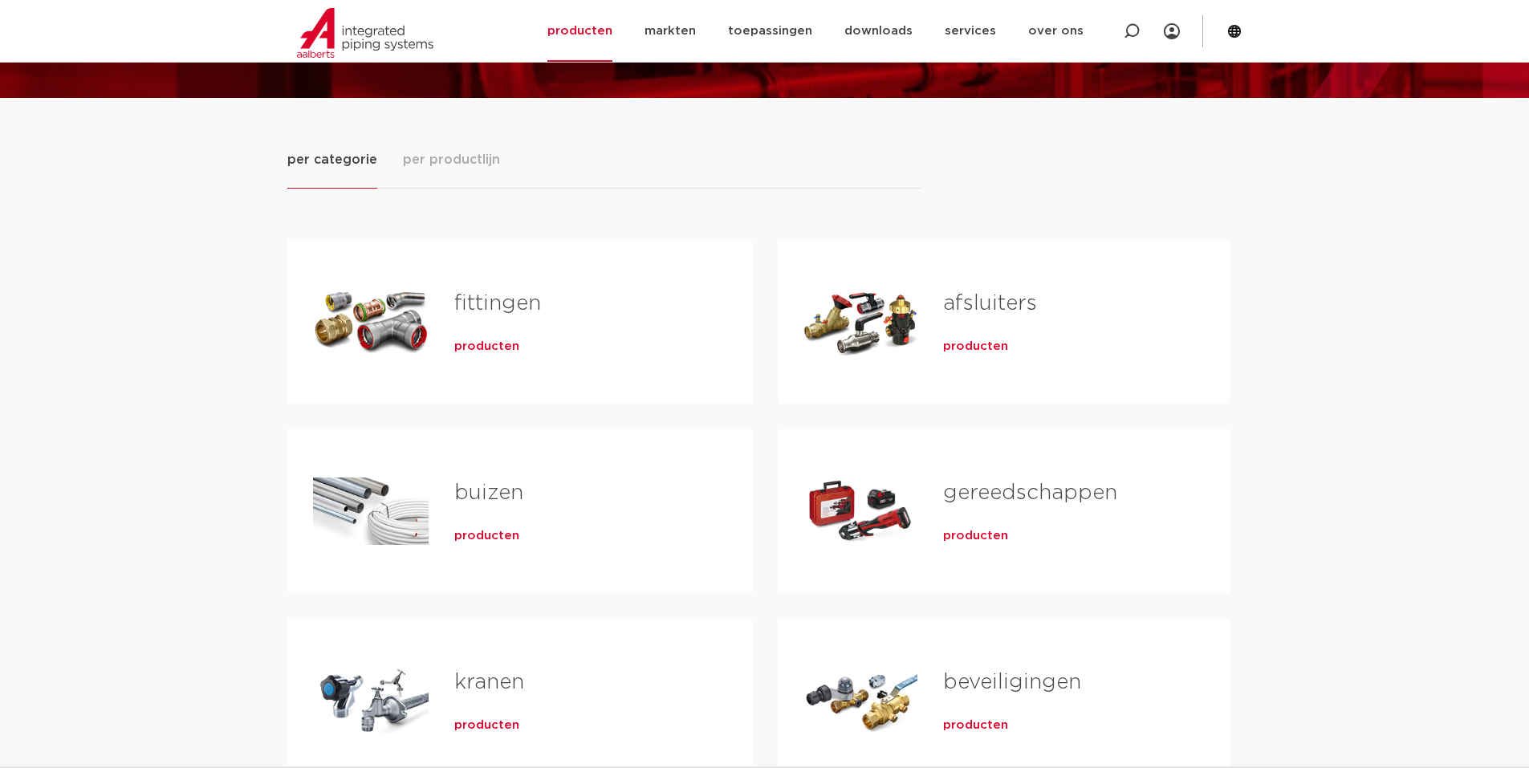
click at [470, 343] on span "producten" at bounding box center [486, 347] width 65 height 16
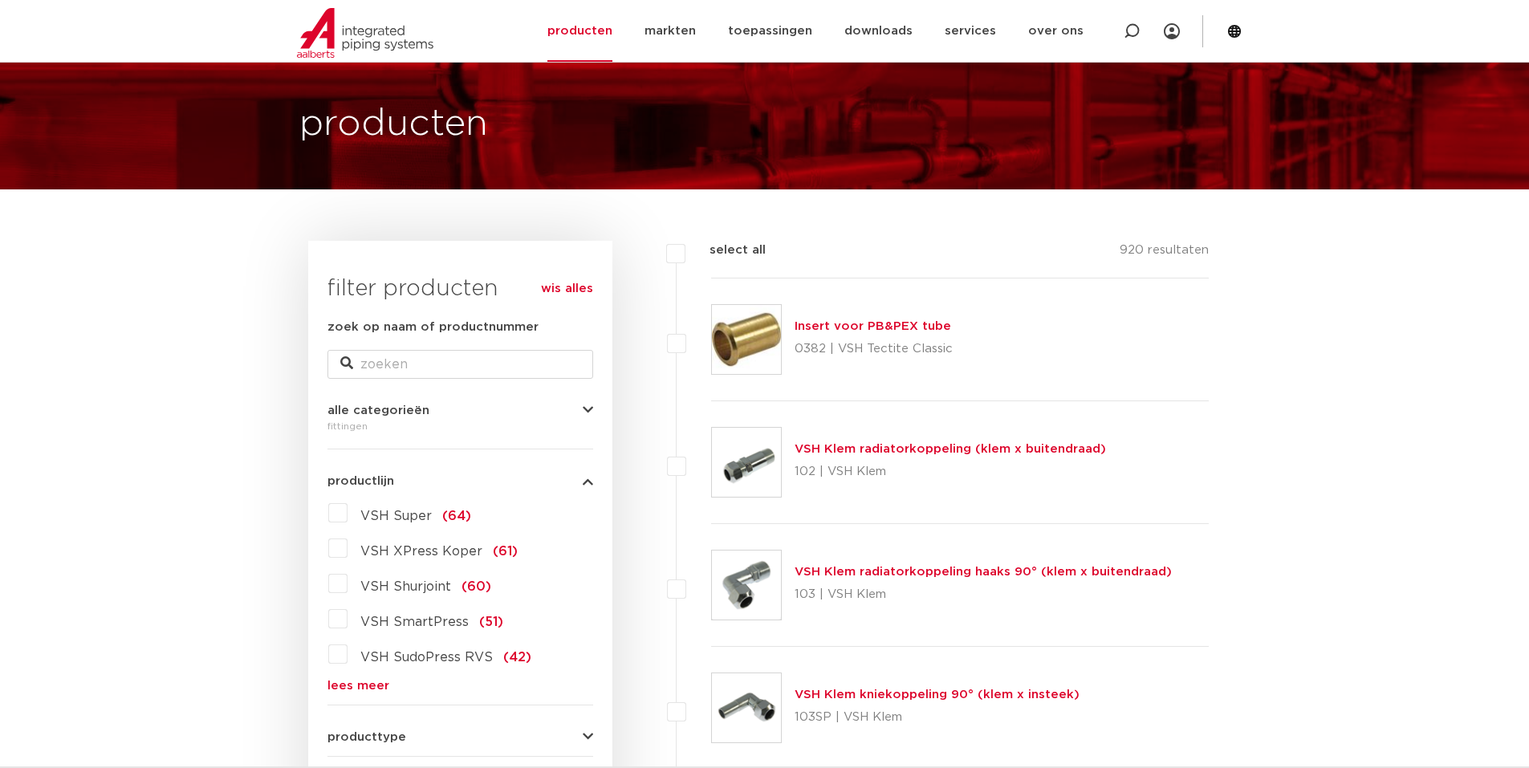
click at [353, 682] on link "lees meer" at bounding box center [461, 686] width 266 height 12
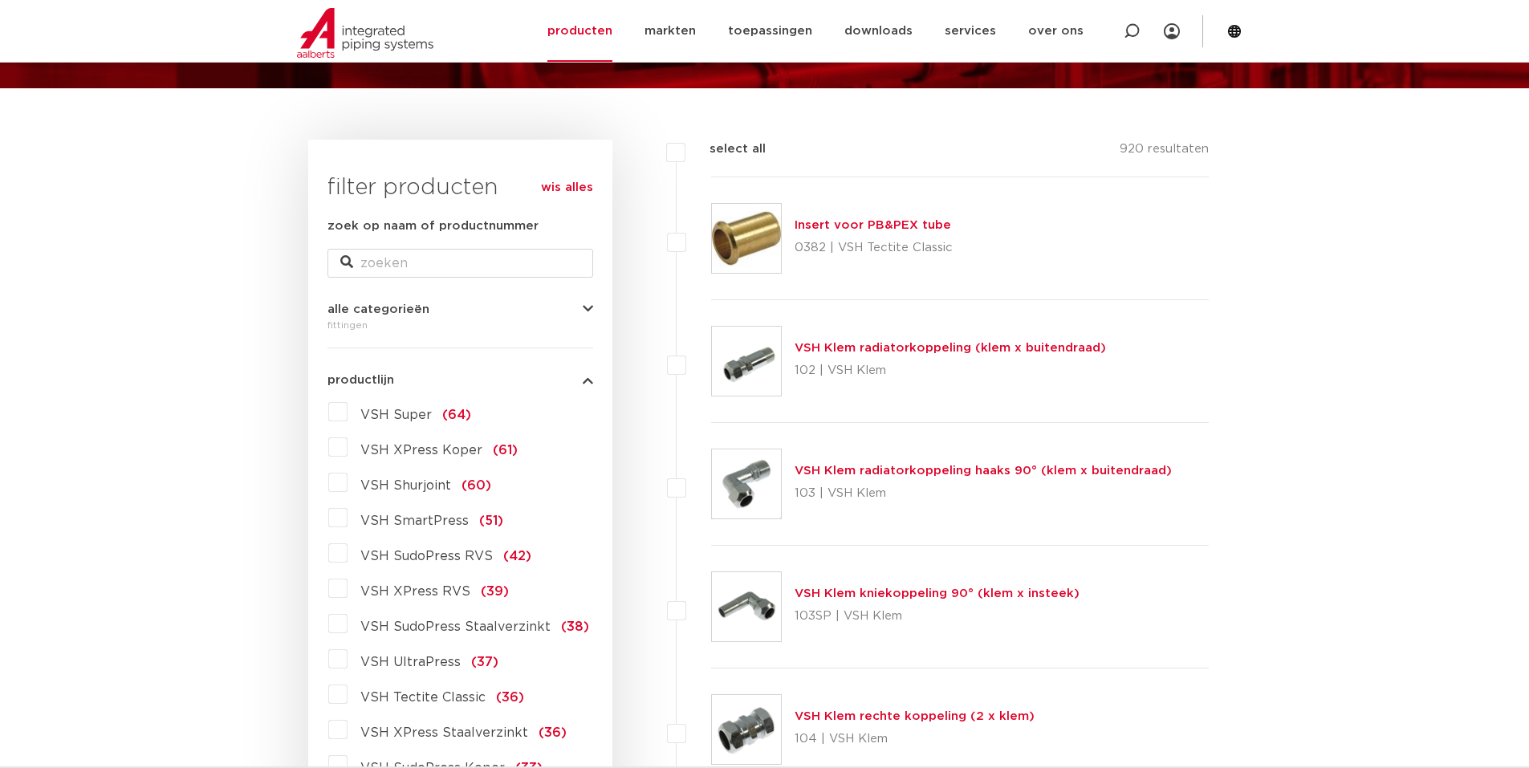
scroll to position [230, 0]
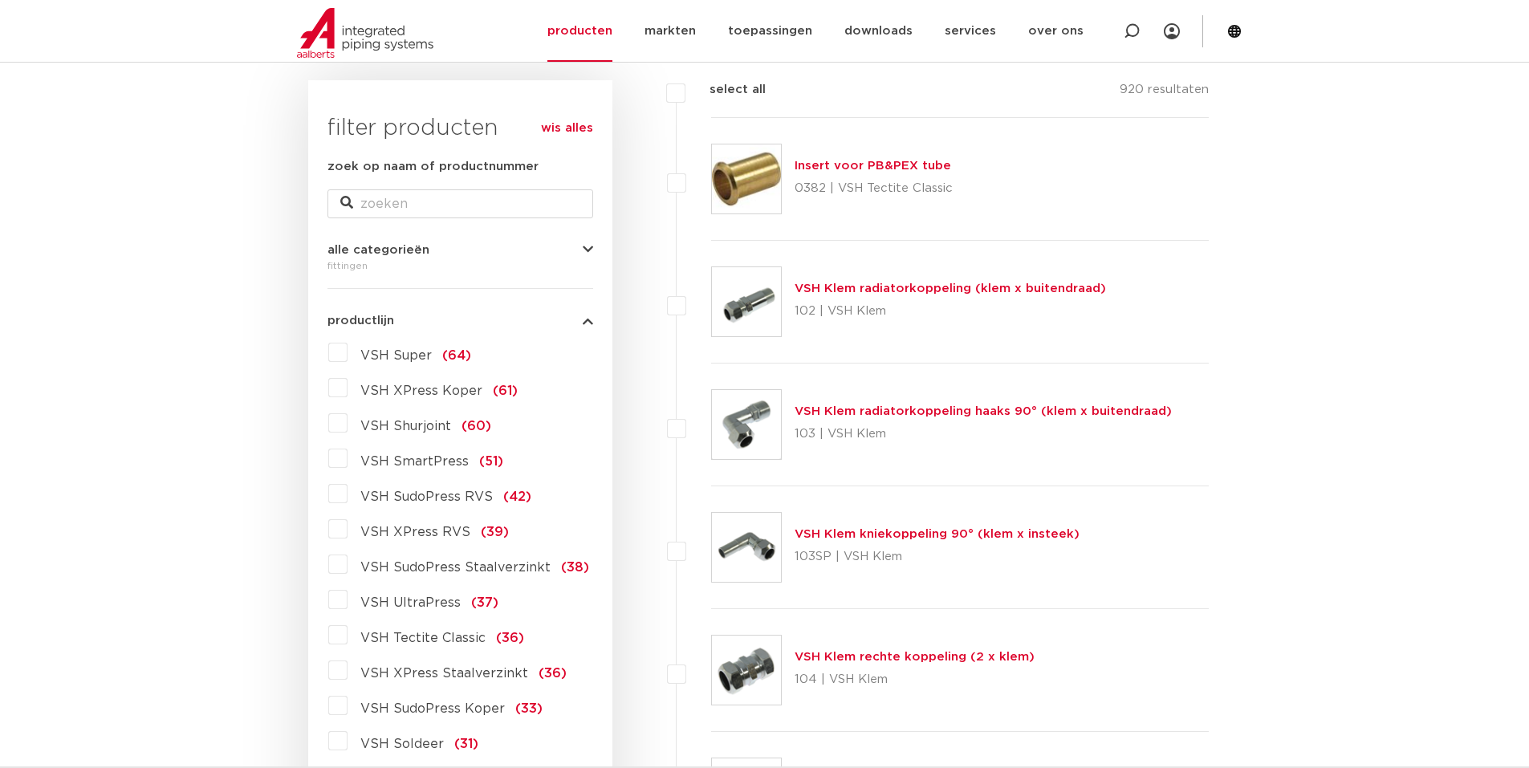
click at [348, 531] on label "VSH XPress RVS (39)" at bounding box center [428, 529] width 161 height 26
click at [0, 0] on input "VSH XPress RVS (39)" at bounding box center [0, 0] width 0 height 0
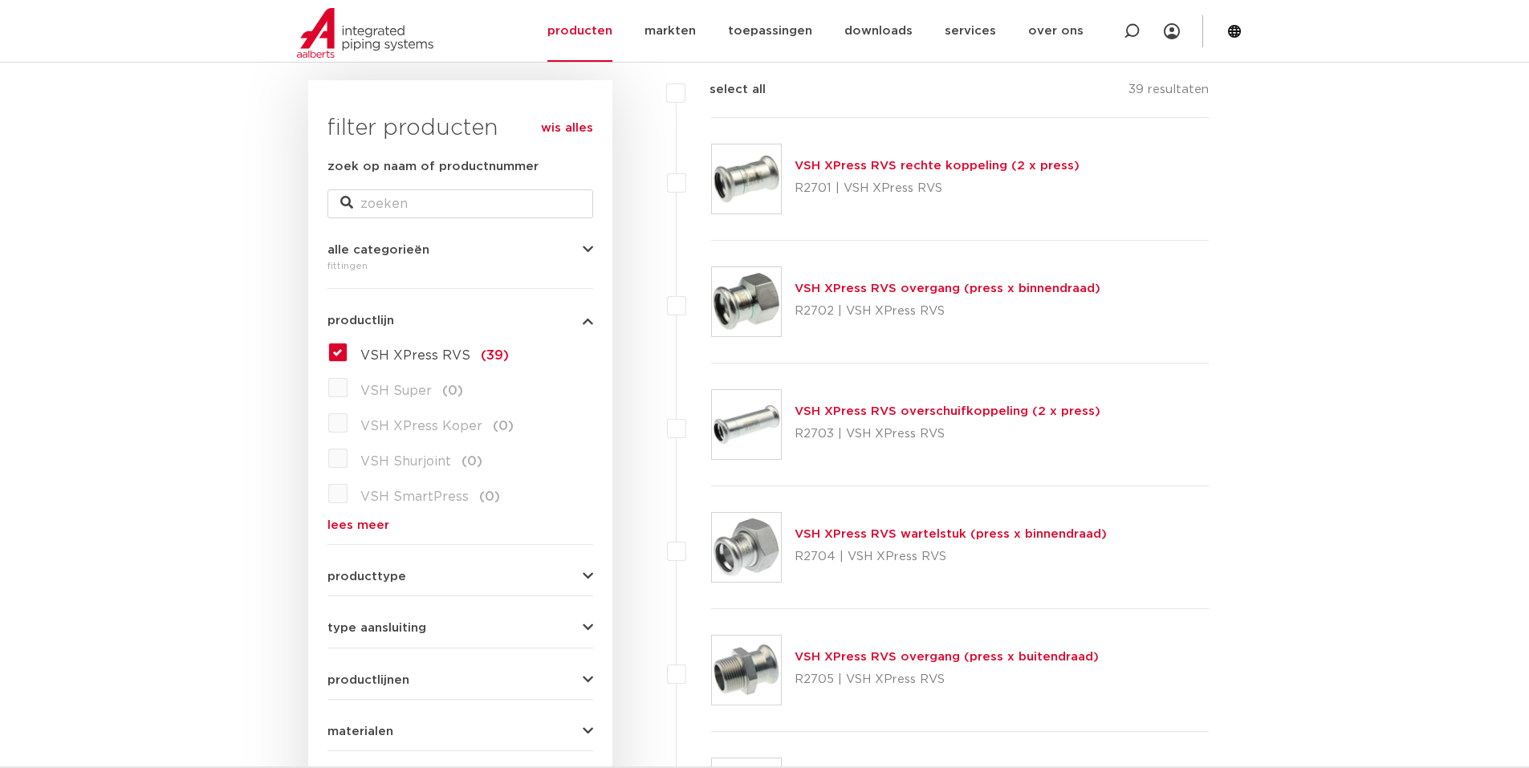
click at [348, 352] on label "VSH XPress RVS (39)" at bounding box center [428, 353] width 161 height 26
click at [0, 0] on input "VSH XPress RVS (39)" at bounding box center [0, 0] width 0 height 0
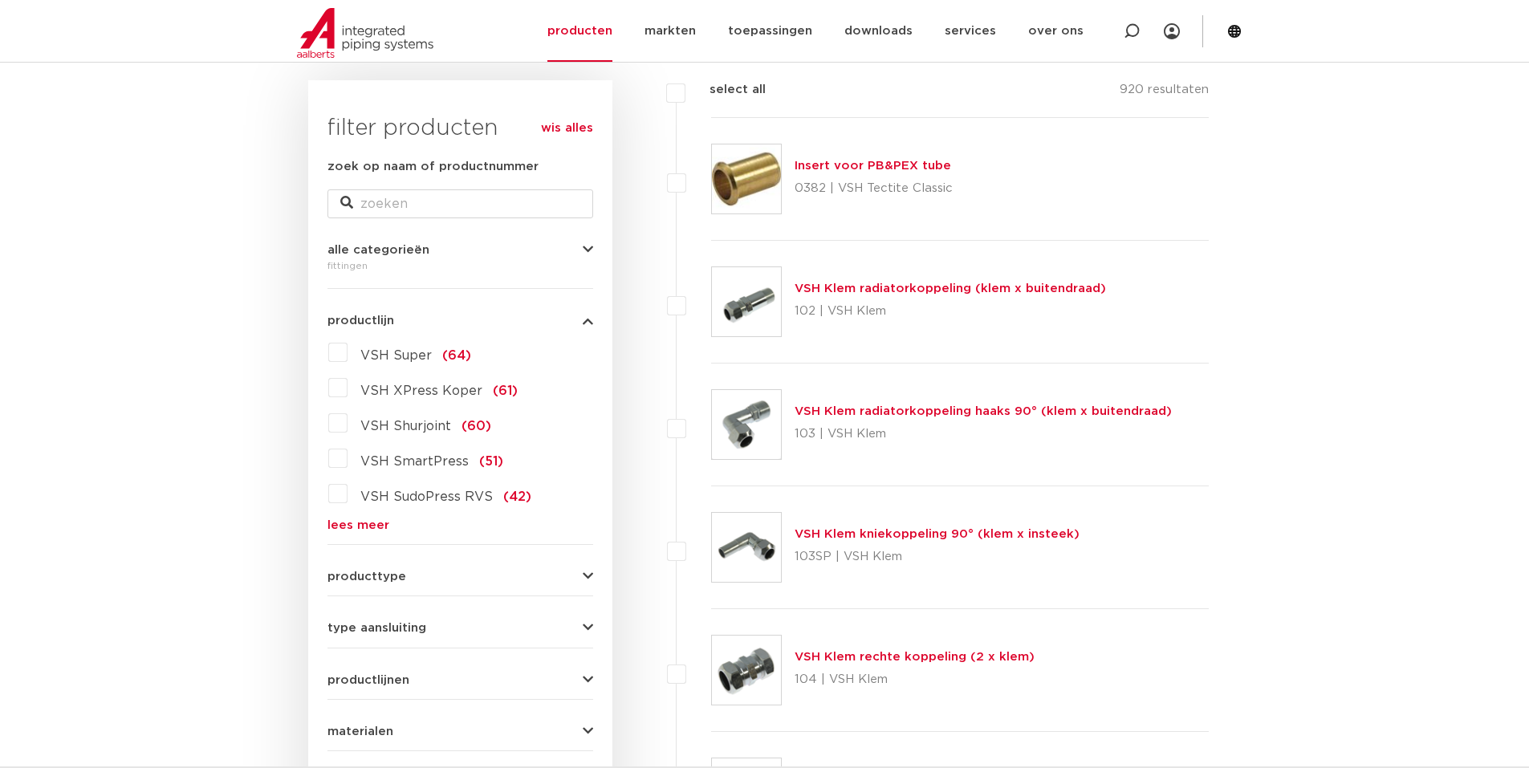
click at [355, 526] on link "lees meer" at bounding box center [461, 525] width 266 height 12
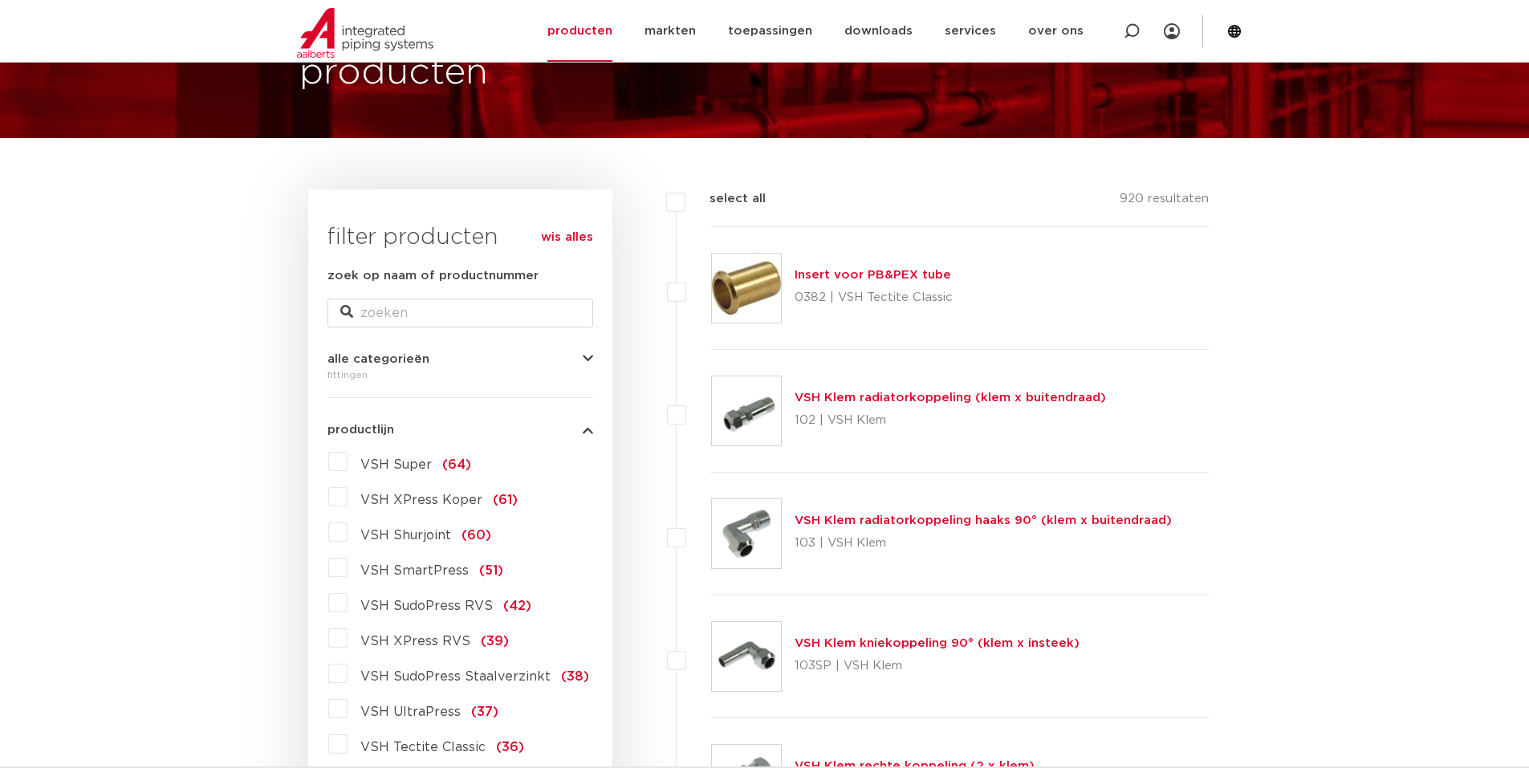
scroll to position [69, 0]
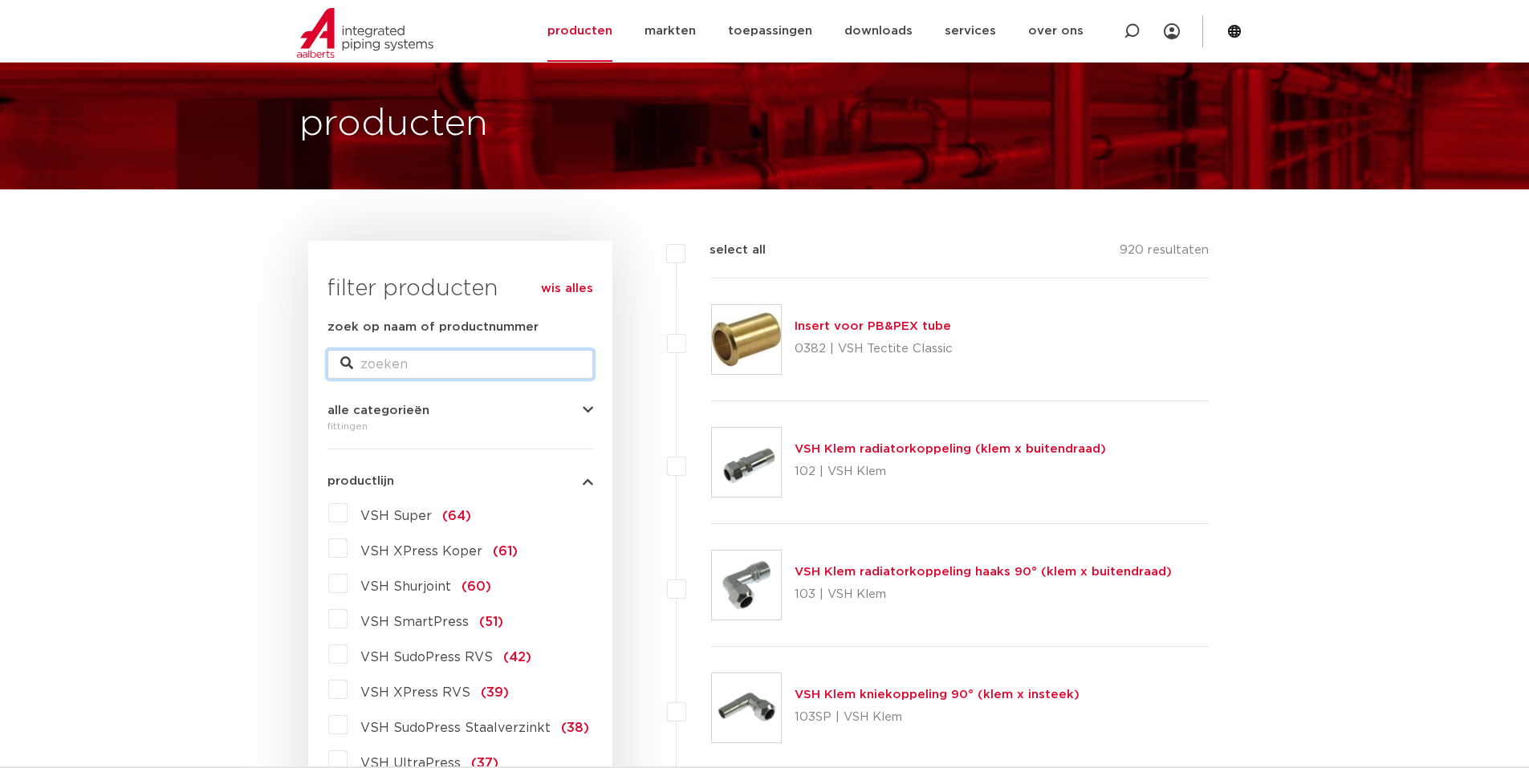
click at [393, 360] on input "zoek op naam of productnummer" at bounding box center [461, 364] width 266 height 29
type input "304"
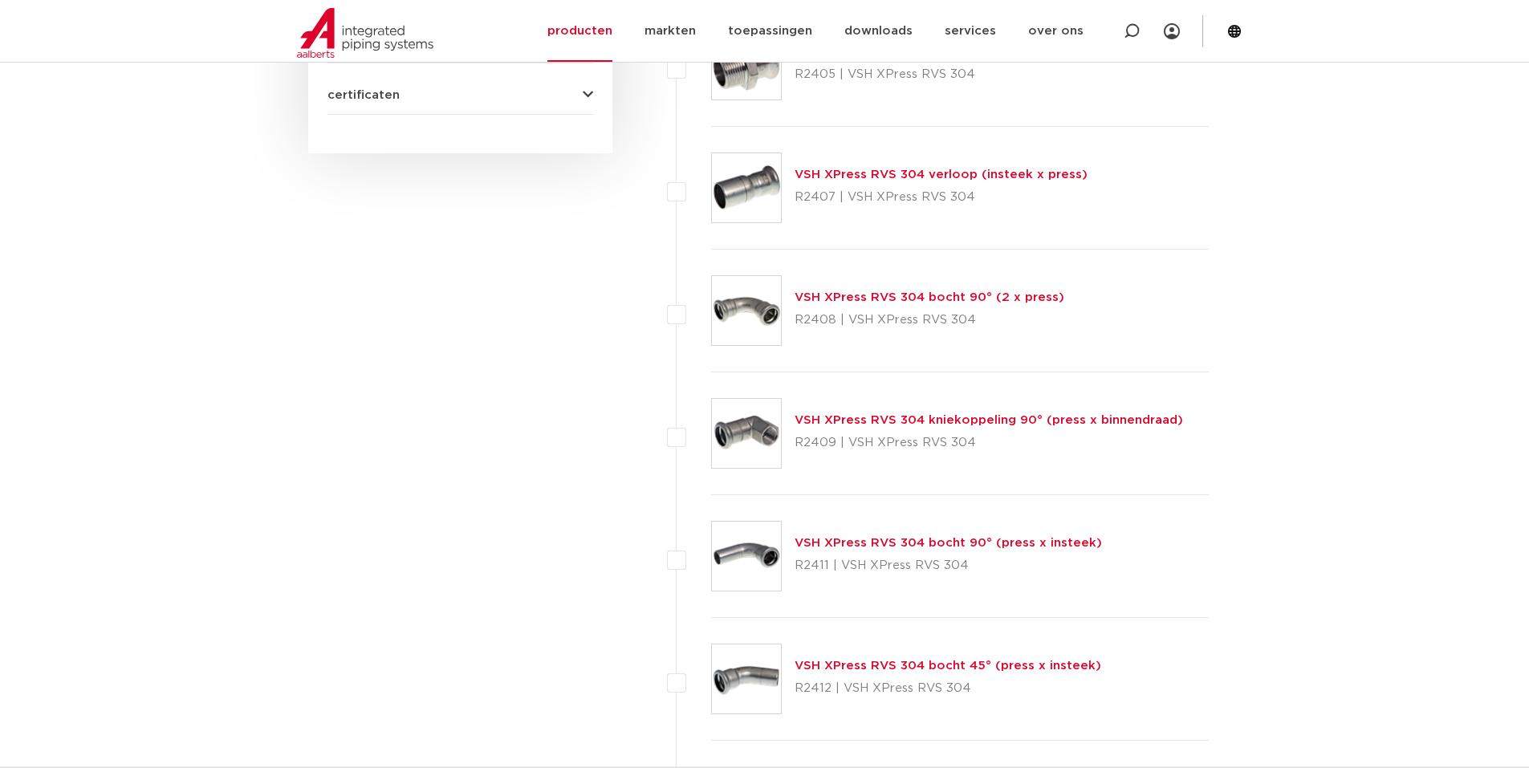
scroll to position [1032, 0]
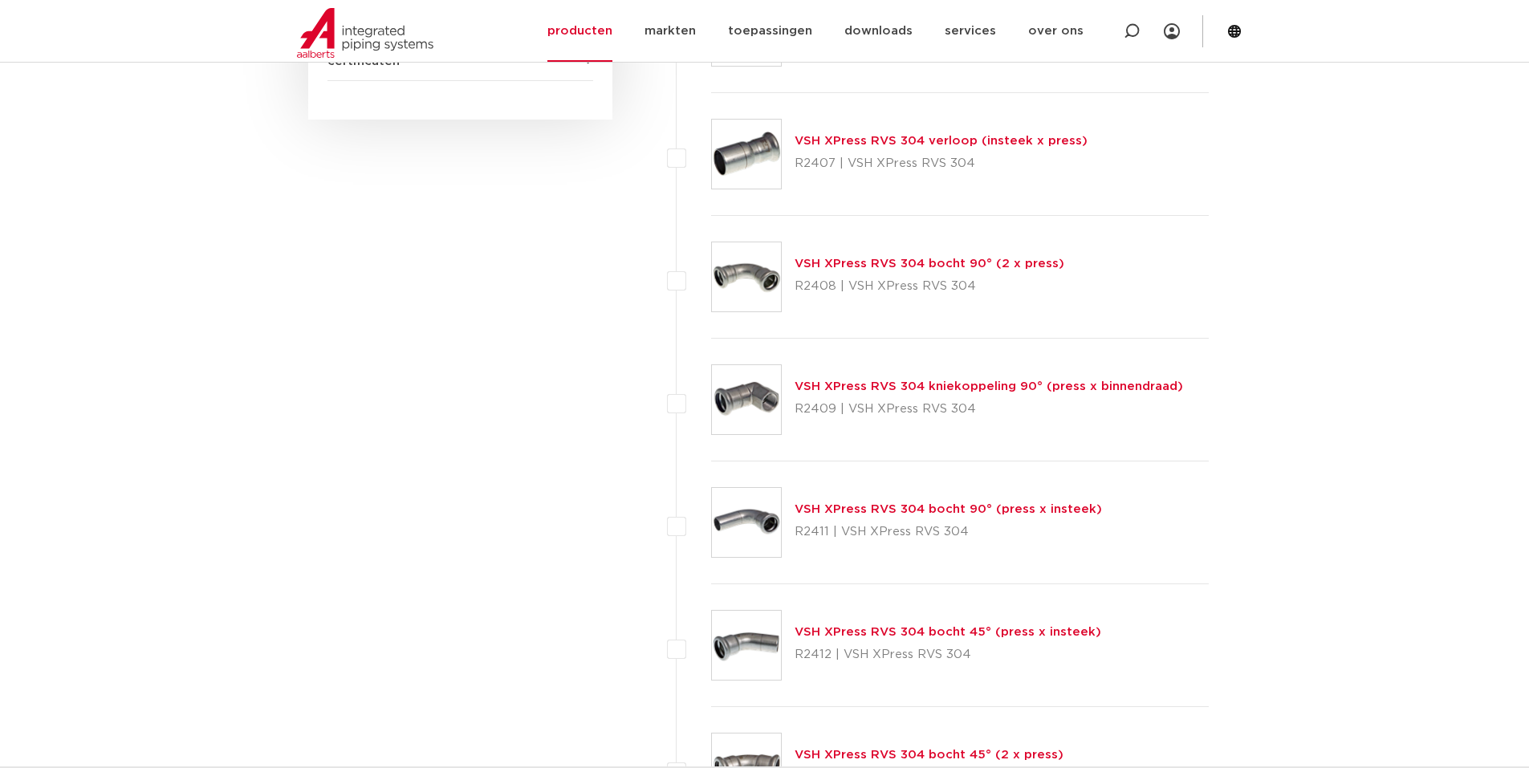
click at [865, 262] on link "VSH XPress RVS 304 bocht 90° (2 x press)" at bounding box center [930, 264] width 270 height 12
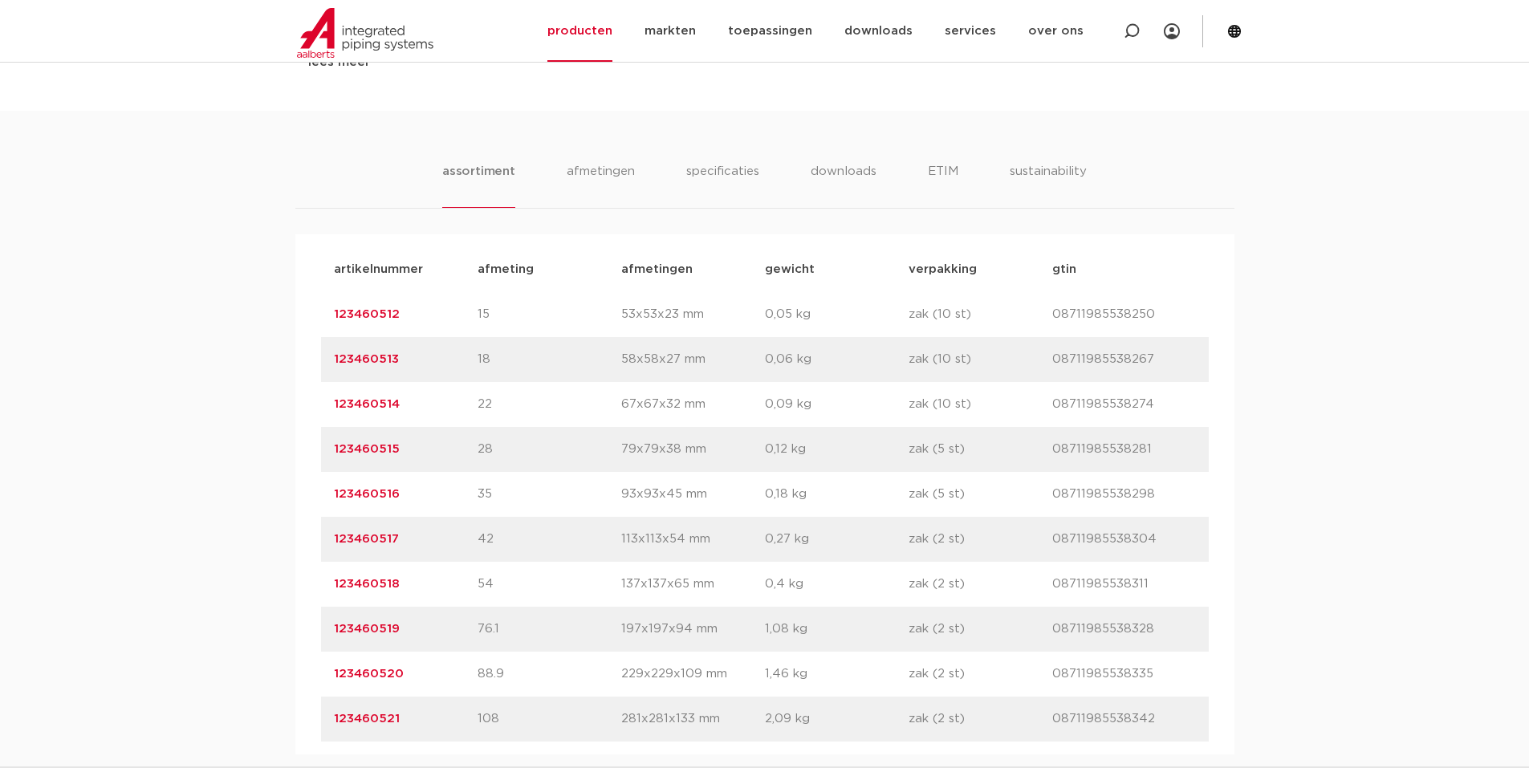
scroll to position [1284, 0]
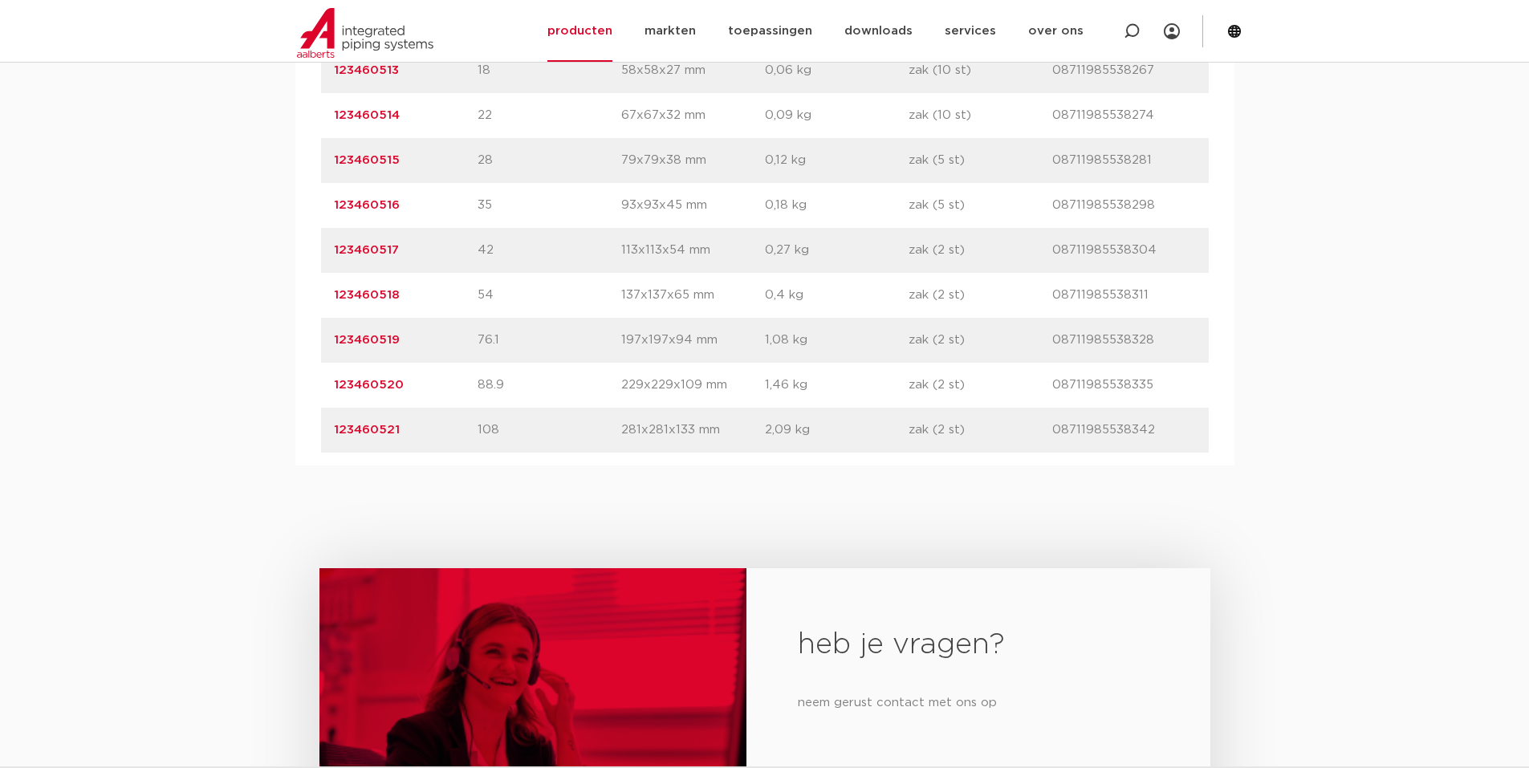
click at [361, 432] on link "123460521" at bounding box center [367, 430] width 66 height 12
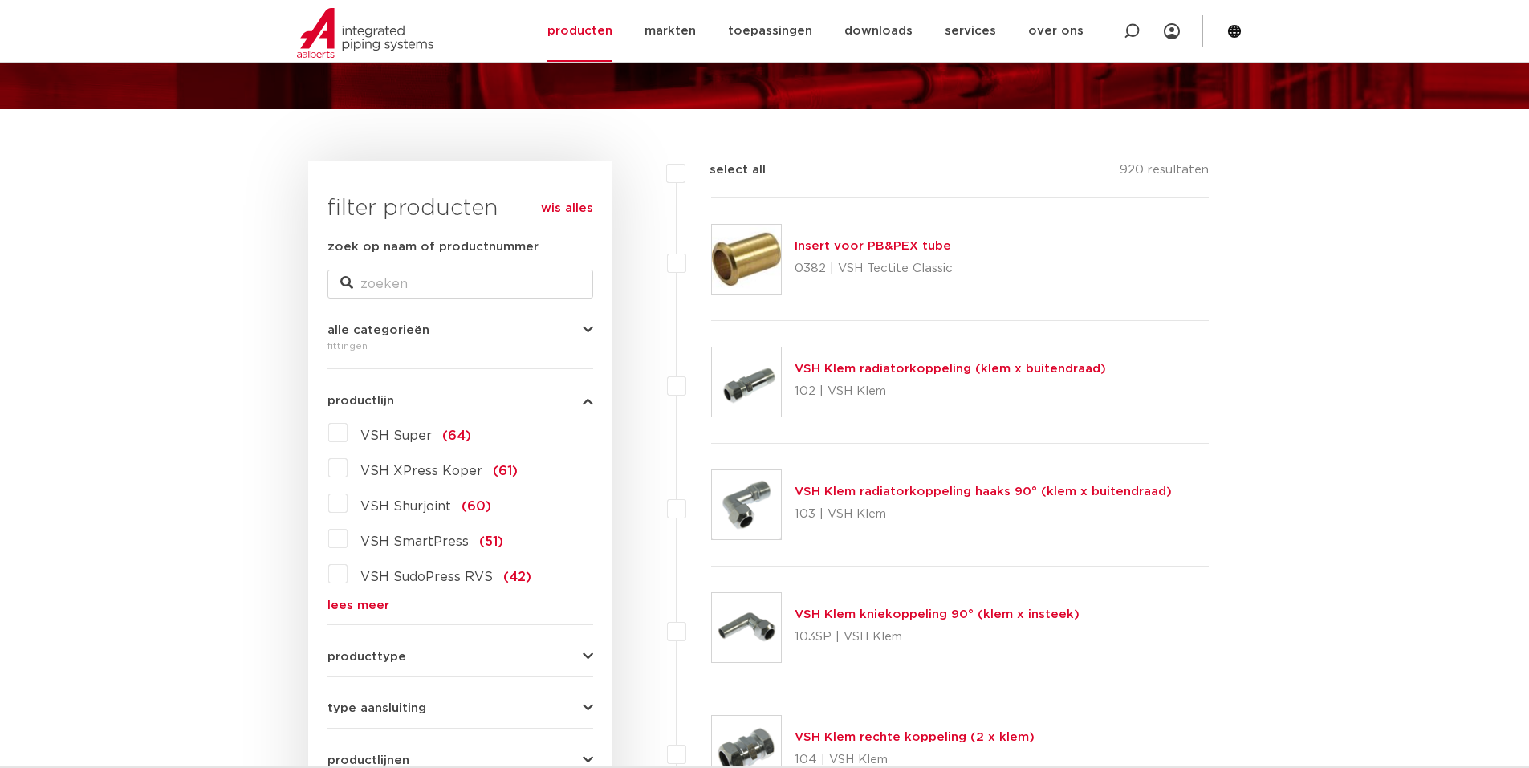
click at [354, 606] on link "lees meer" at bounding box center [461, 606] width 266 height 12
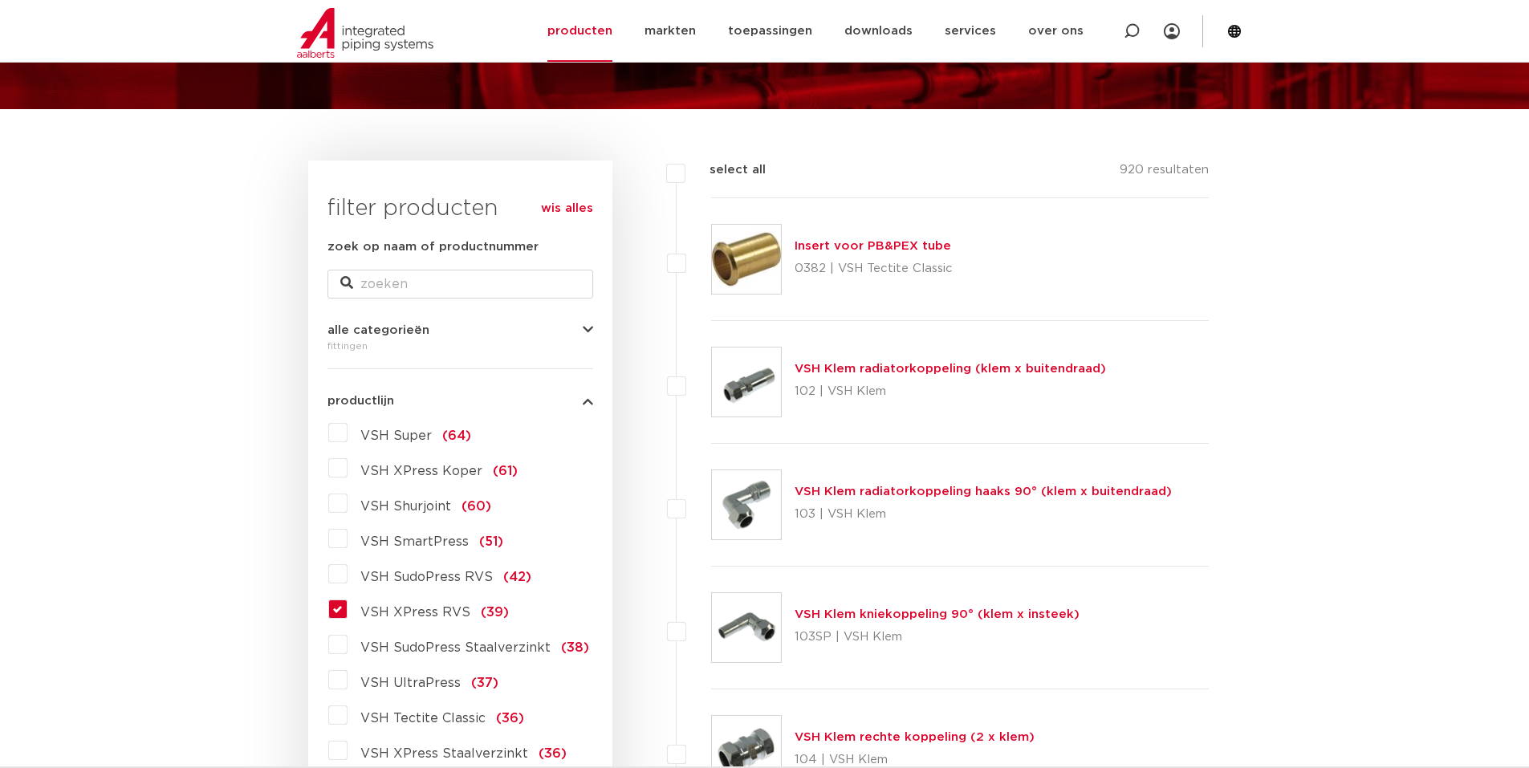
scroll to position [230, 0]
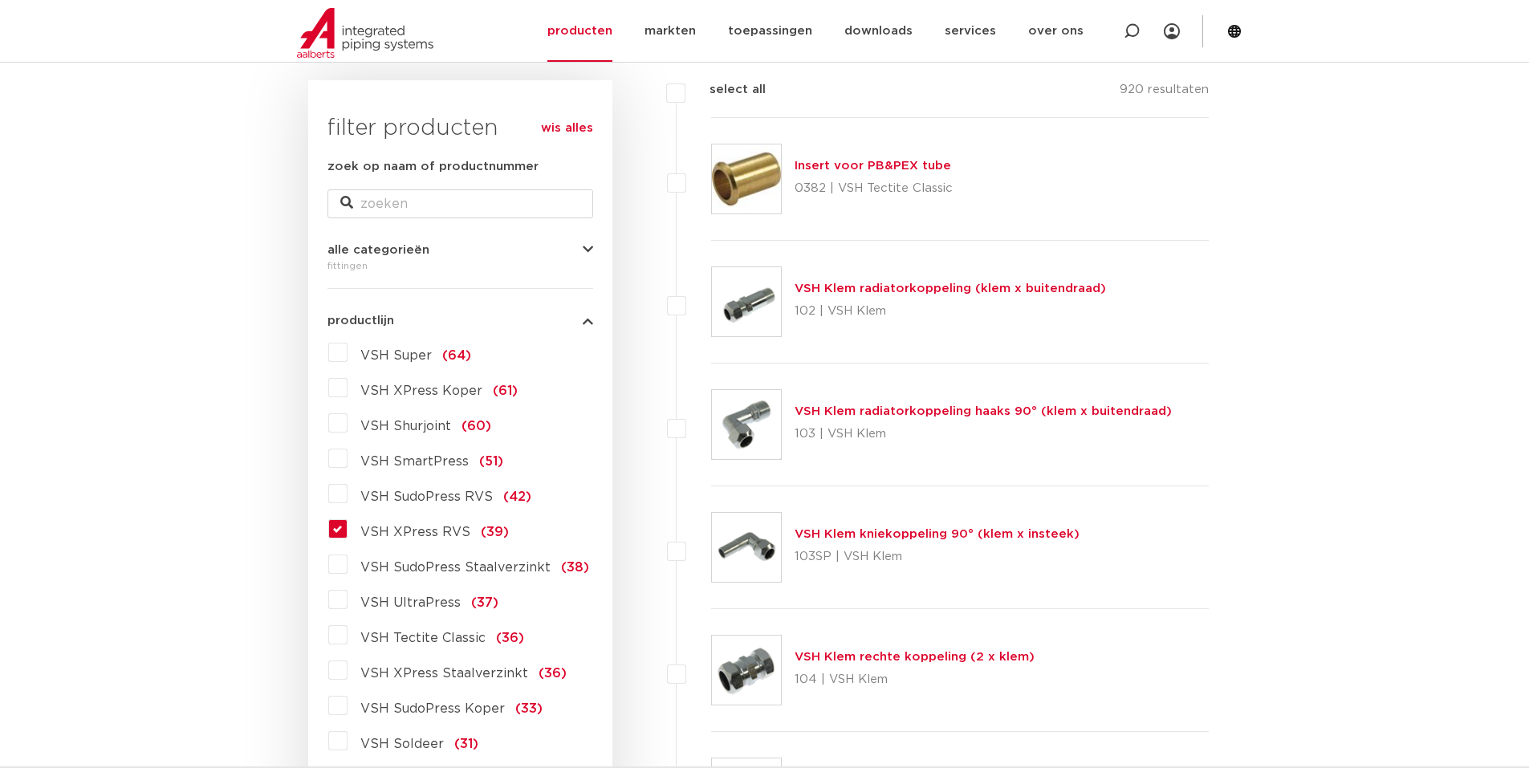
click at [348, 531] on label "VSH XPress RVS (39)" at bounding box center [428, 529] width 161 height 26
click at [0, 0] on input "VSH XPress RVS (39)" at bounding box center [0, 0] width 0 height 0
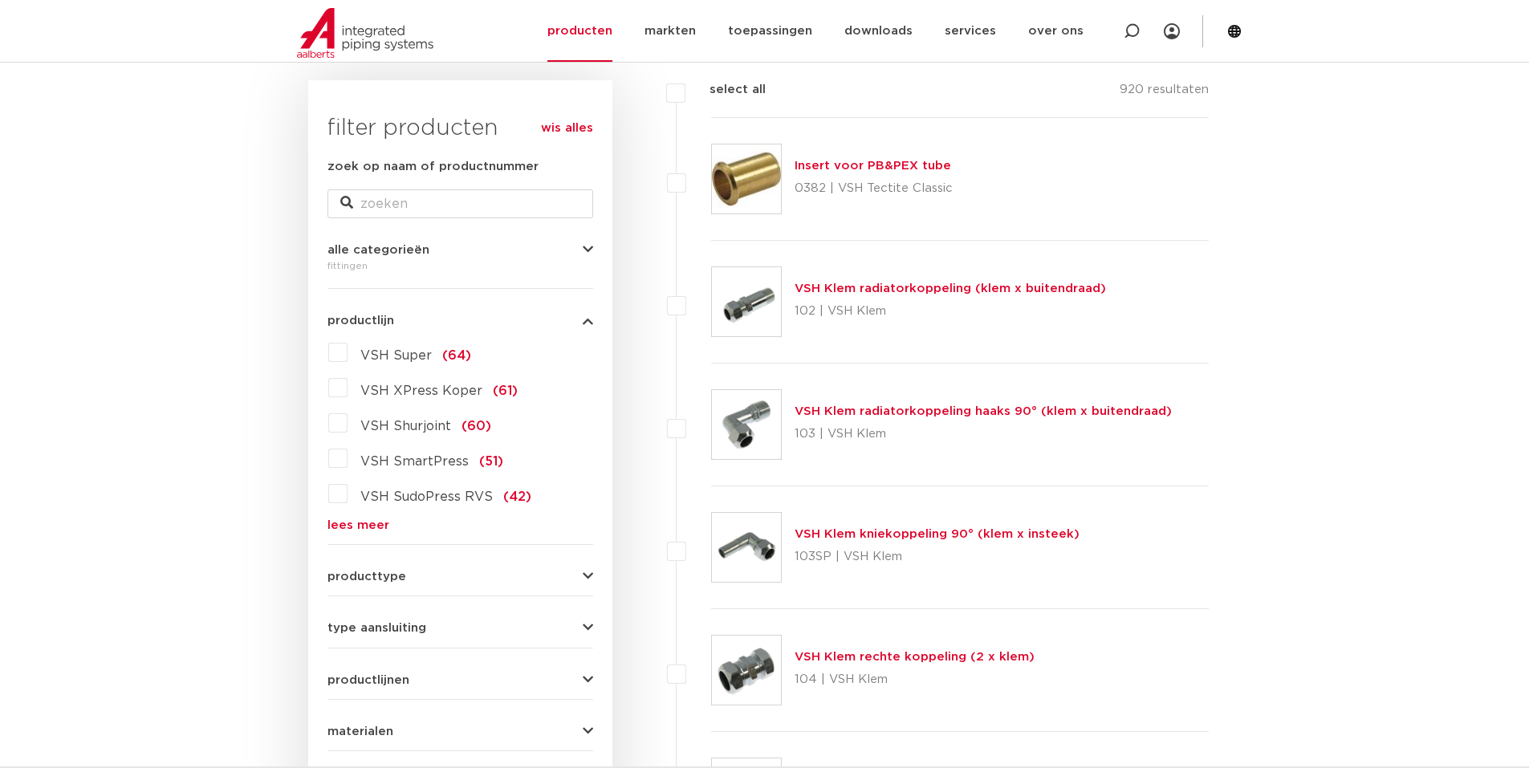
click at [348, 526] on link "lees meer" at bounding box center [461, 525] width 266 height 12
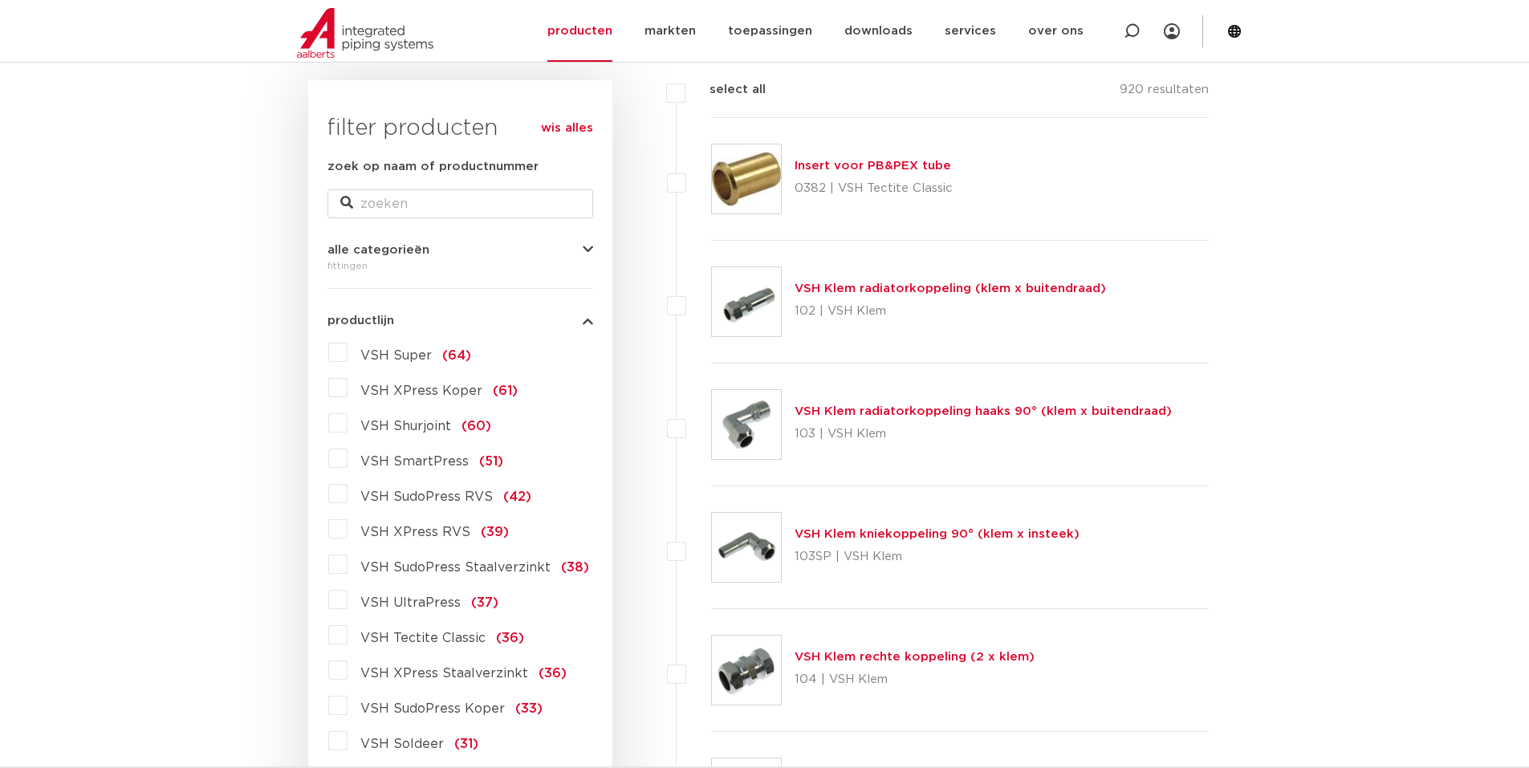
click at [348, 529] on label "VSH XPress RVS (39)" at bounding box center [428, 529] width 161 height 26
click at [0, 0] on input "VSH XPress RVS (39)" at bounding box center [0, 0] width 0 height 0
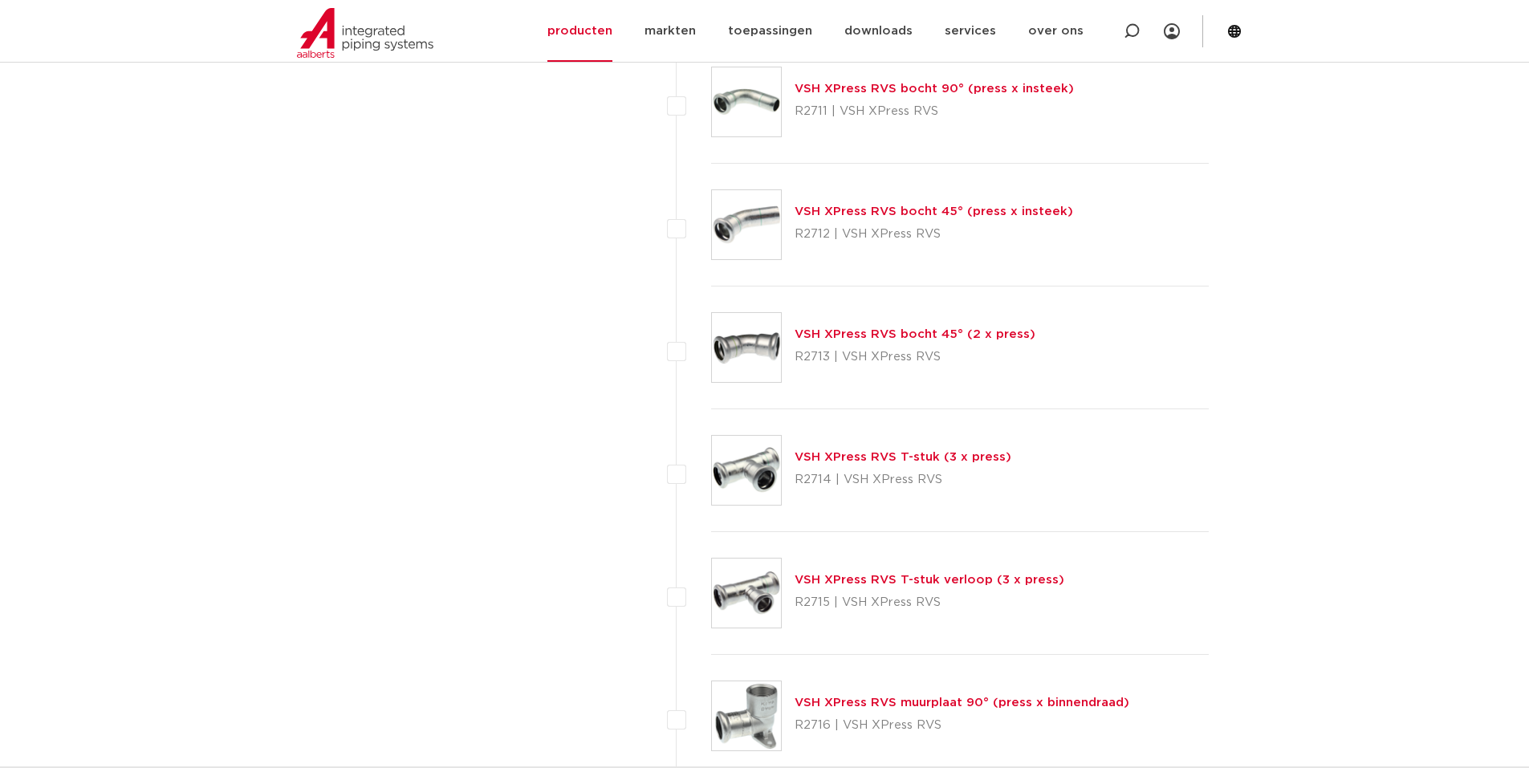
scroll to position [1415, 0]
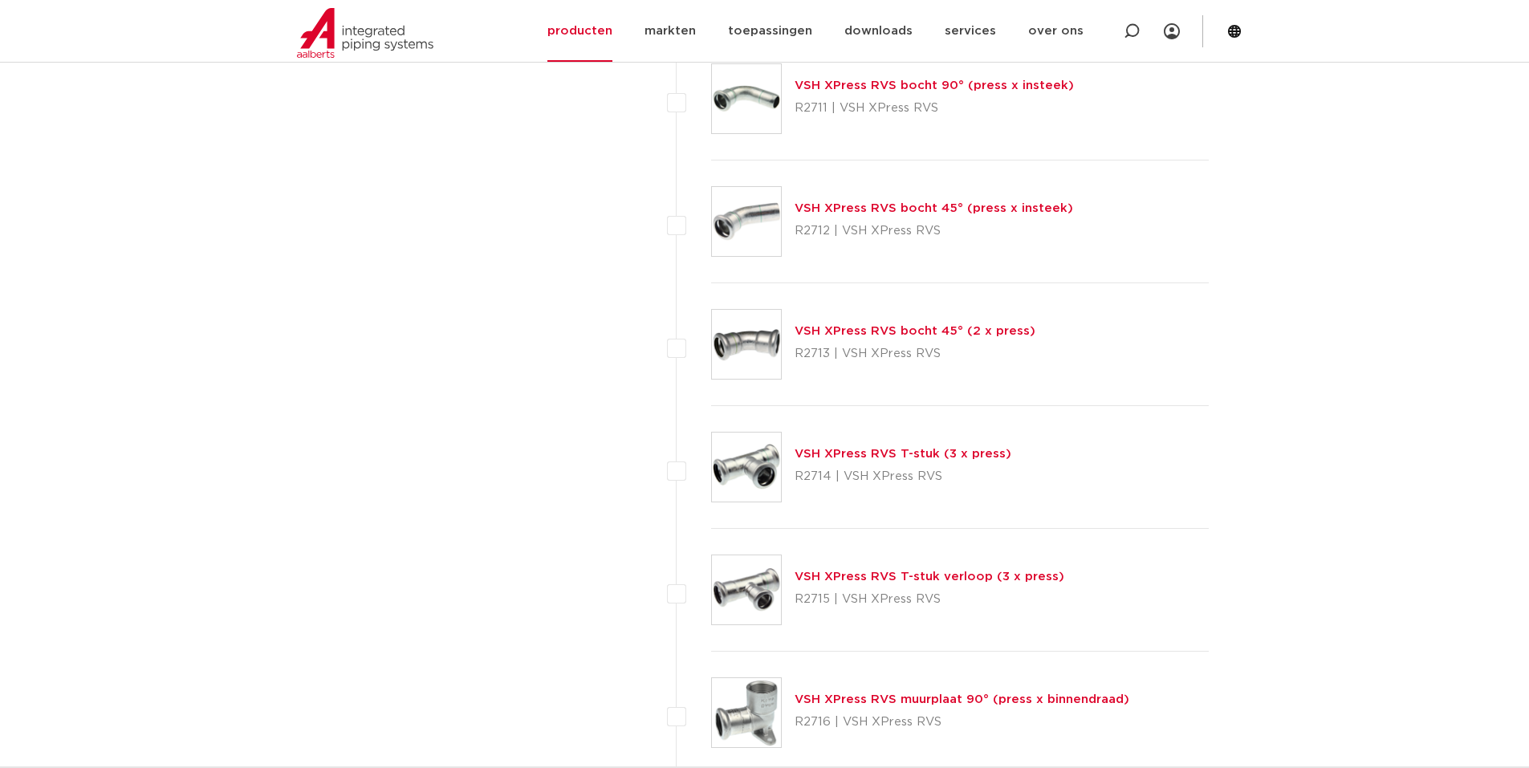
click at [873, 456] on link "VSH XPress RVS T-stuk (3 x press)" at bounding box center [903, 454] width 217 height 12
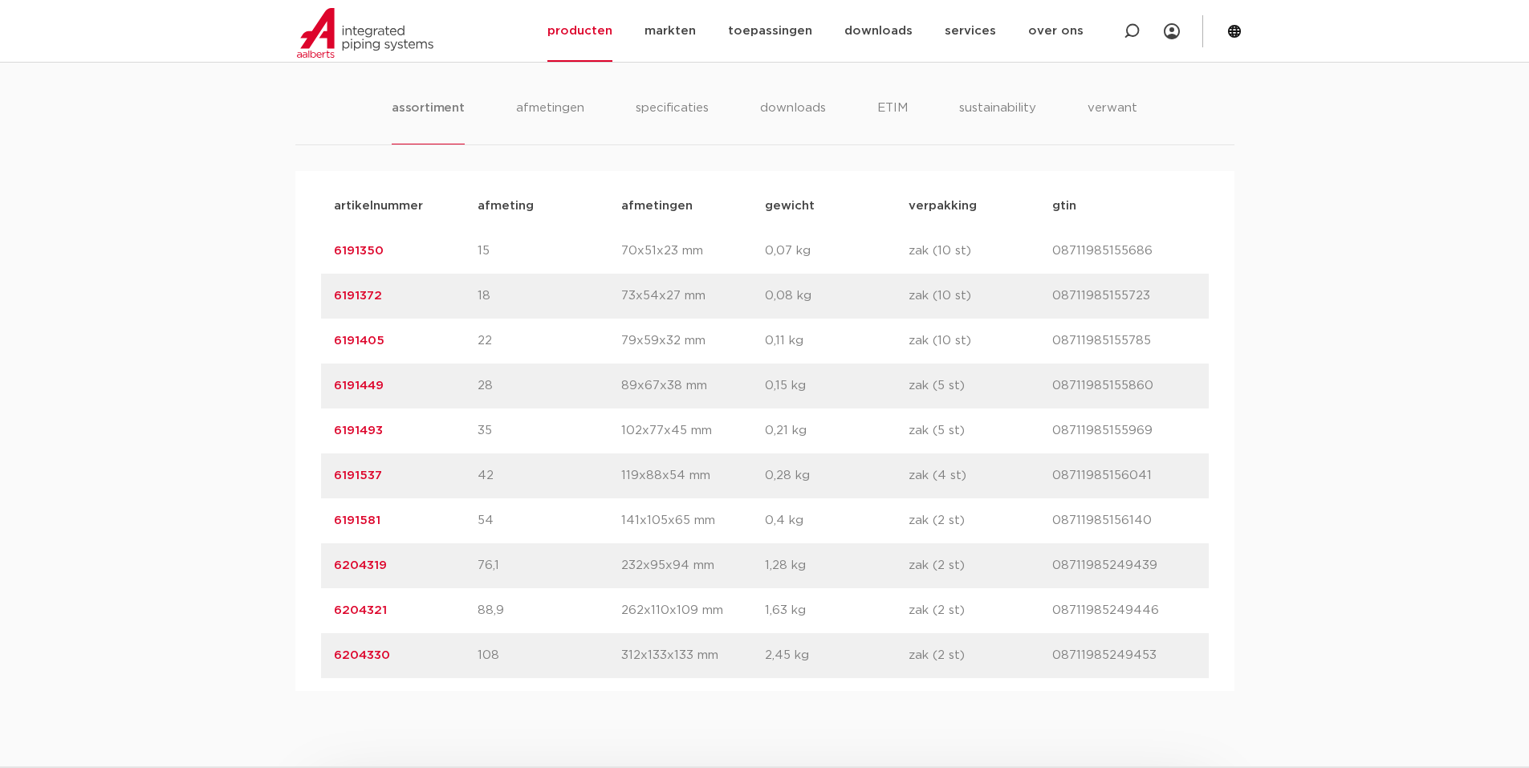
scroll to position [1044, 0]
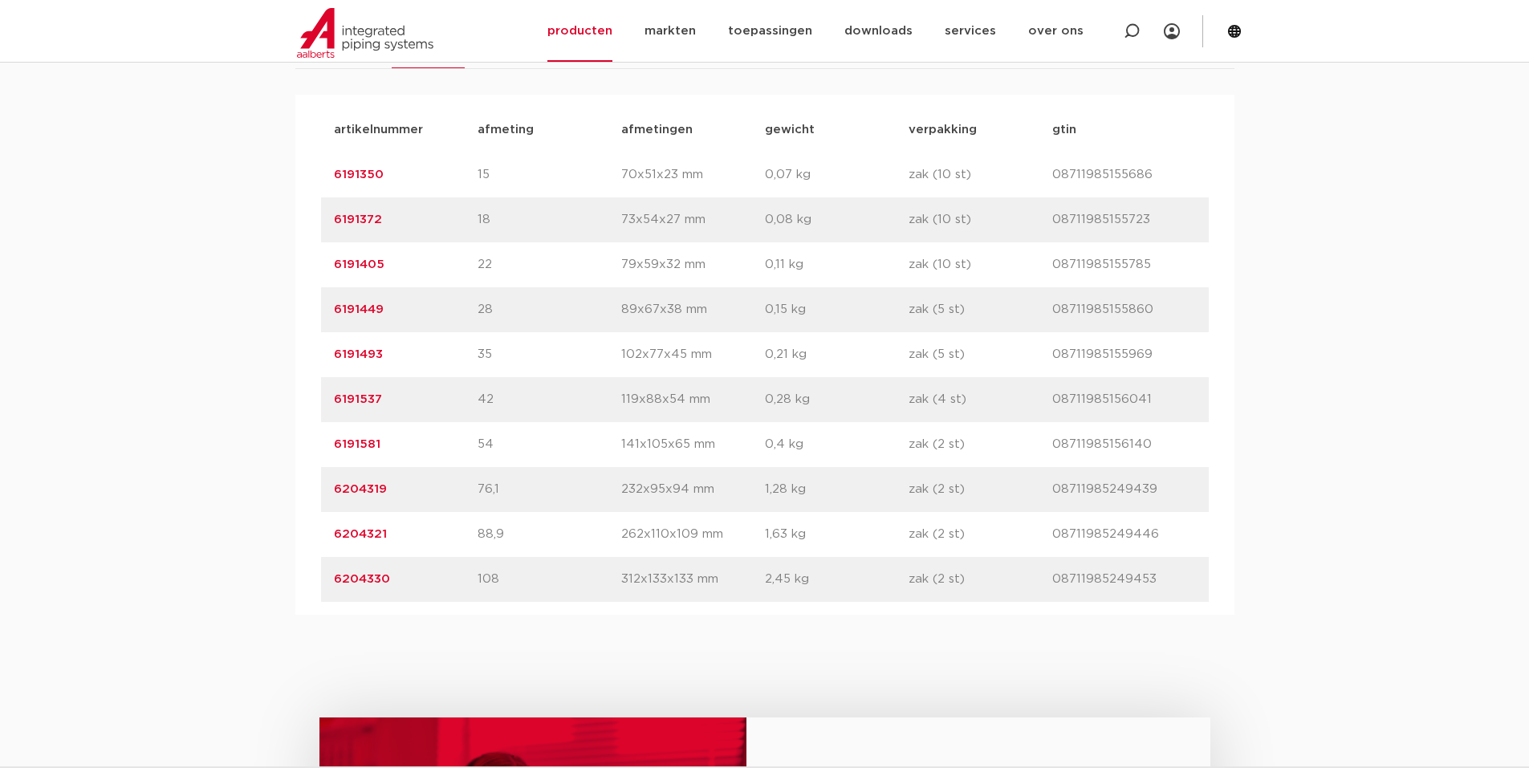
click at [344, 582] on link "6204330" at bounding box center [362, 579] width 56 height 12
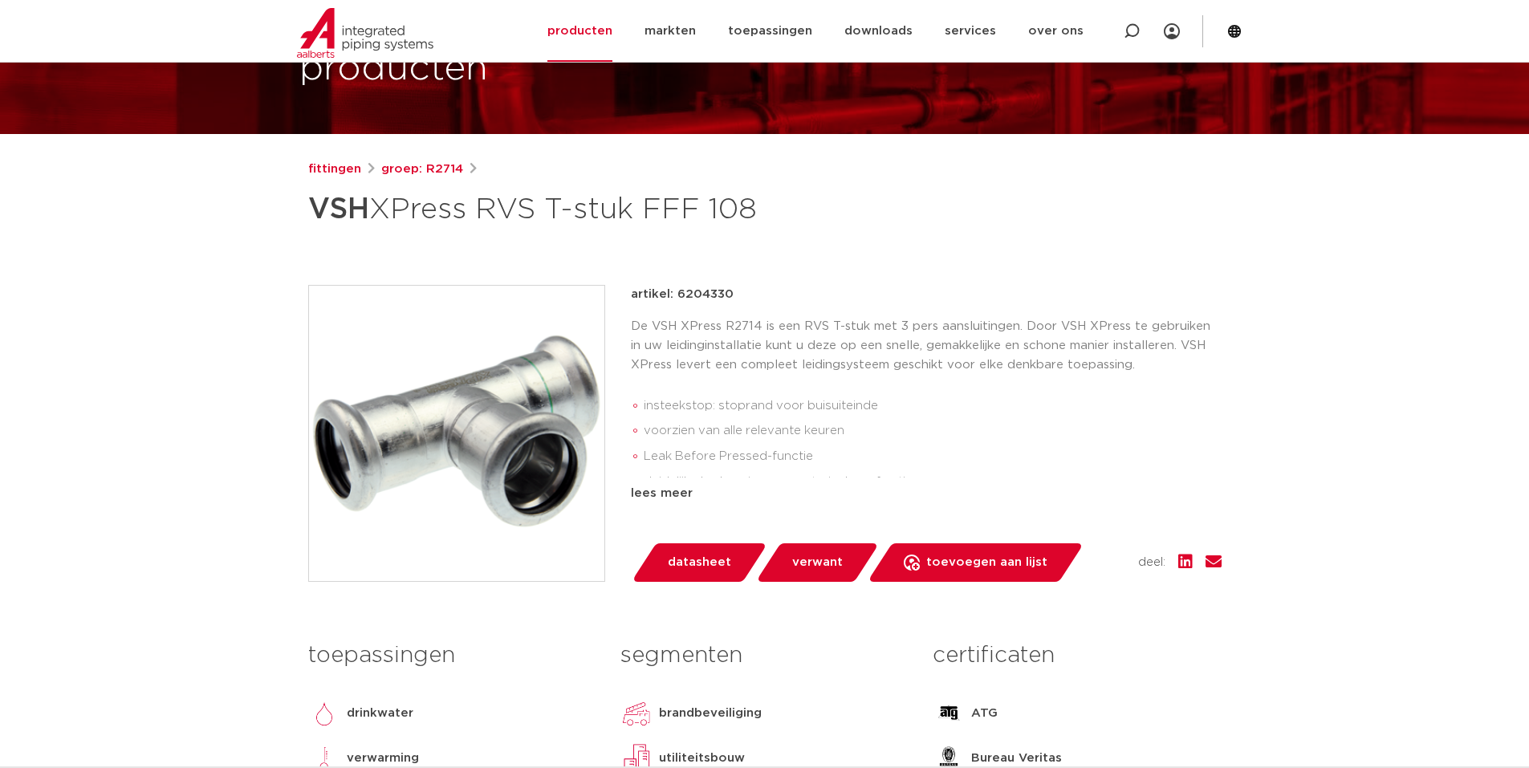
scroll to position [80, 0]
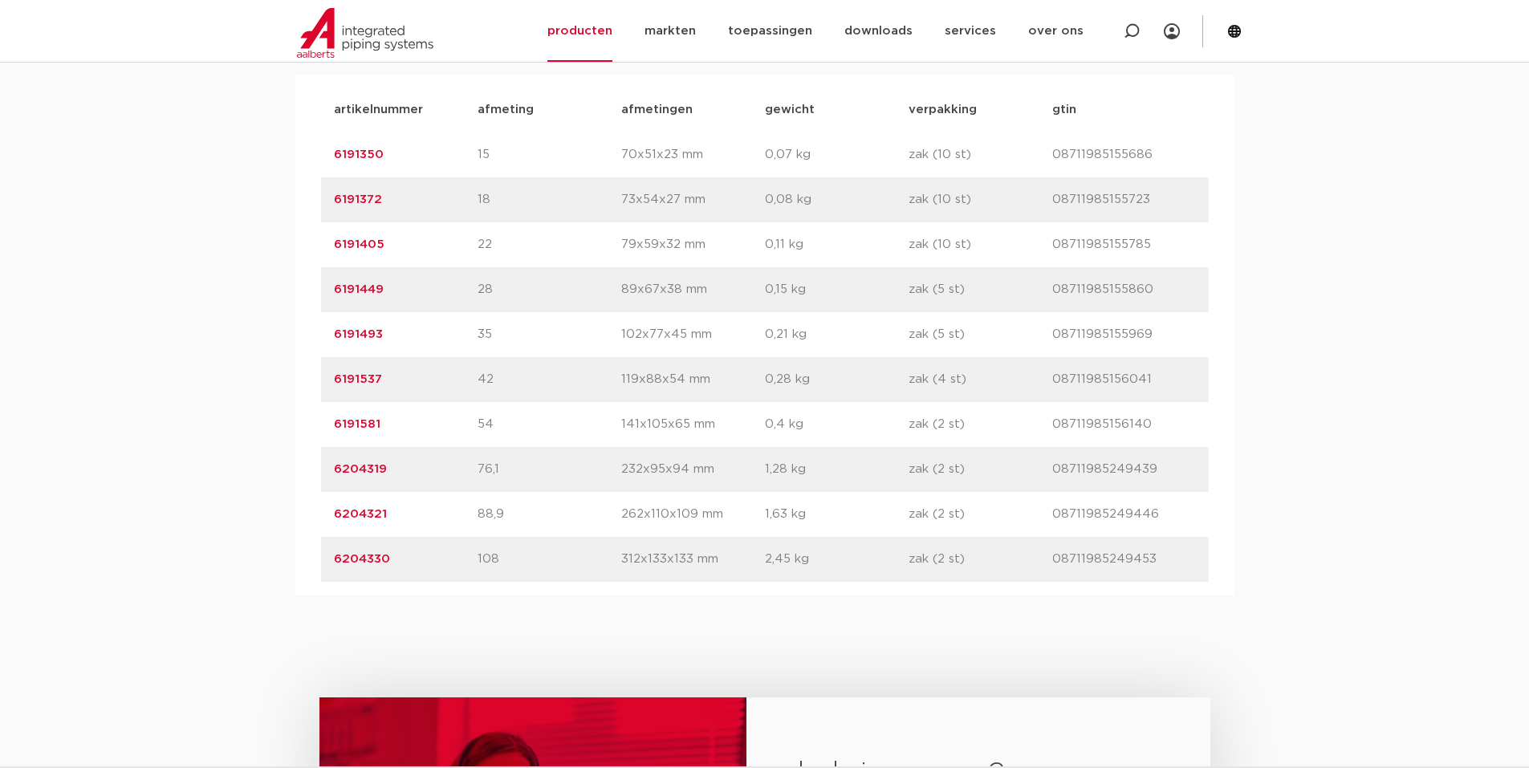
scroll to position [1044, 0]
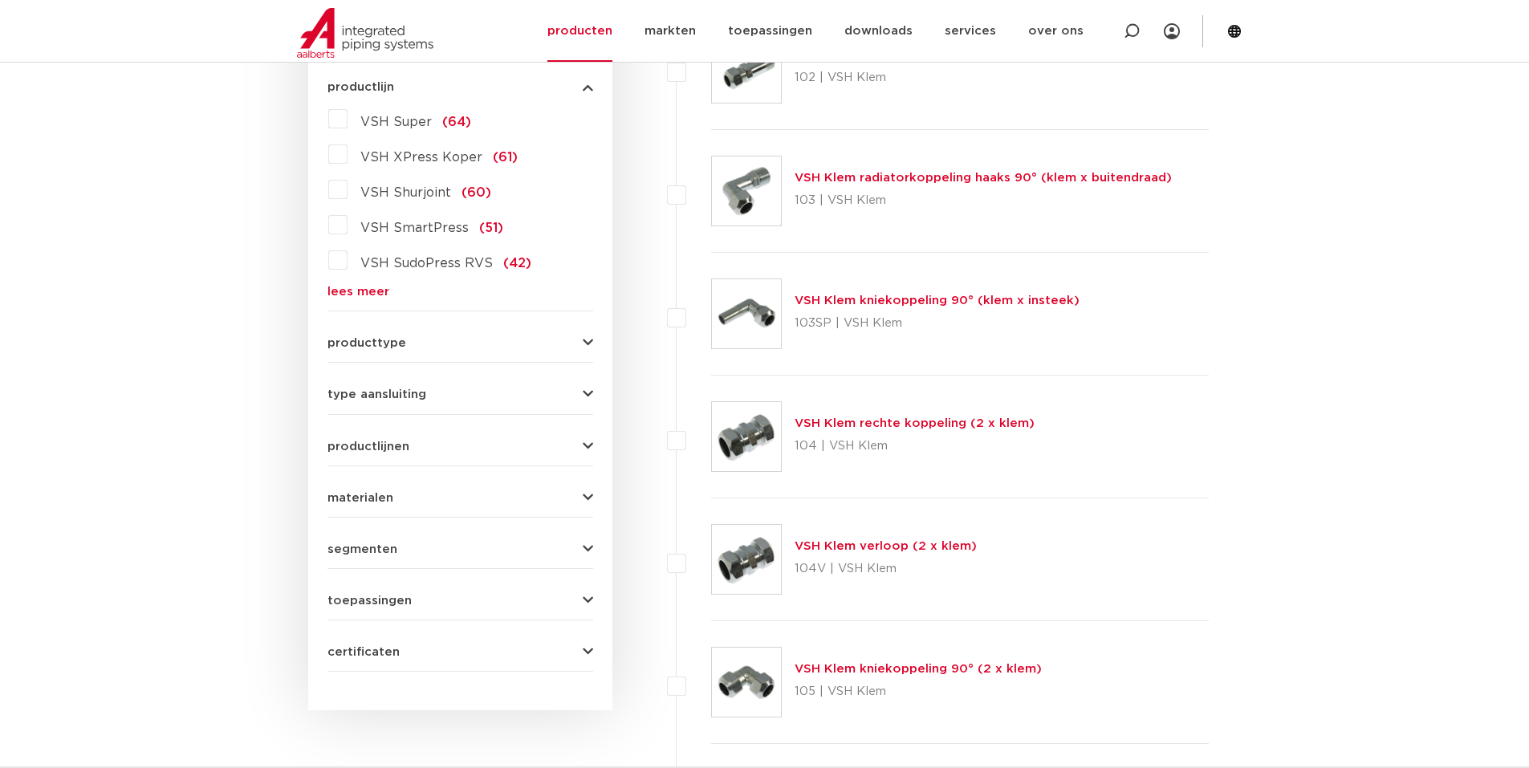
scroll to position [452, 0]
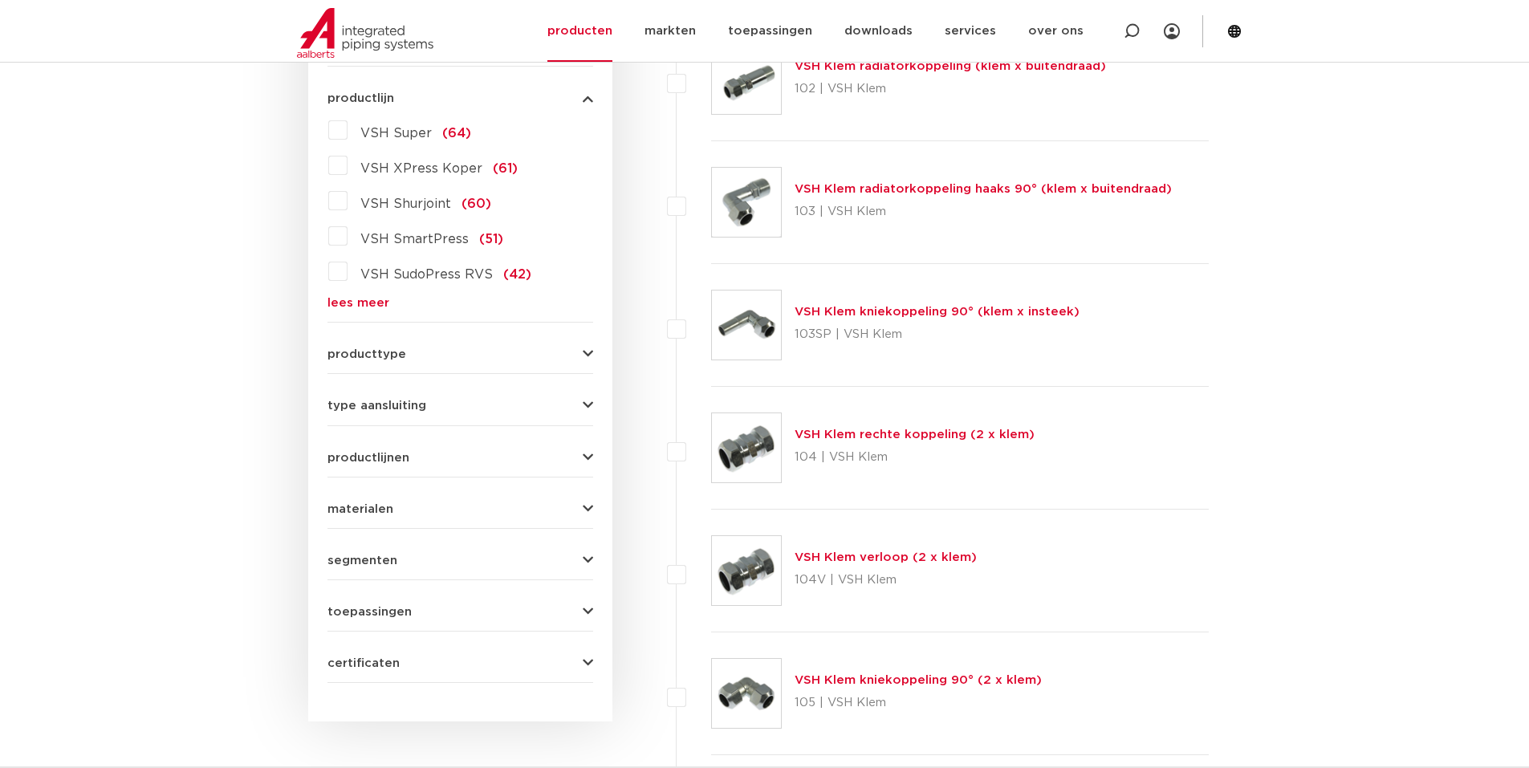
click at [340, 303] on link "lees meer" at bounding box center [461, 303] width 266 height 12
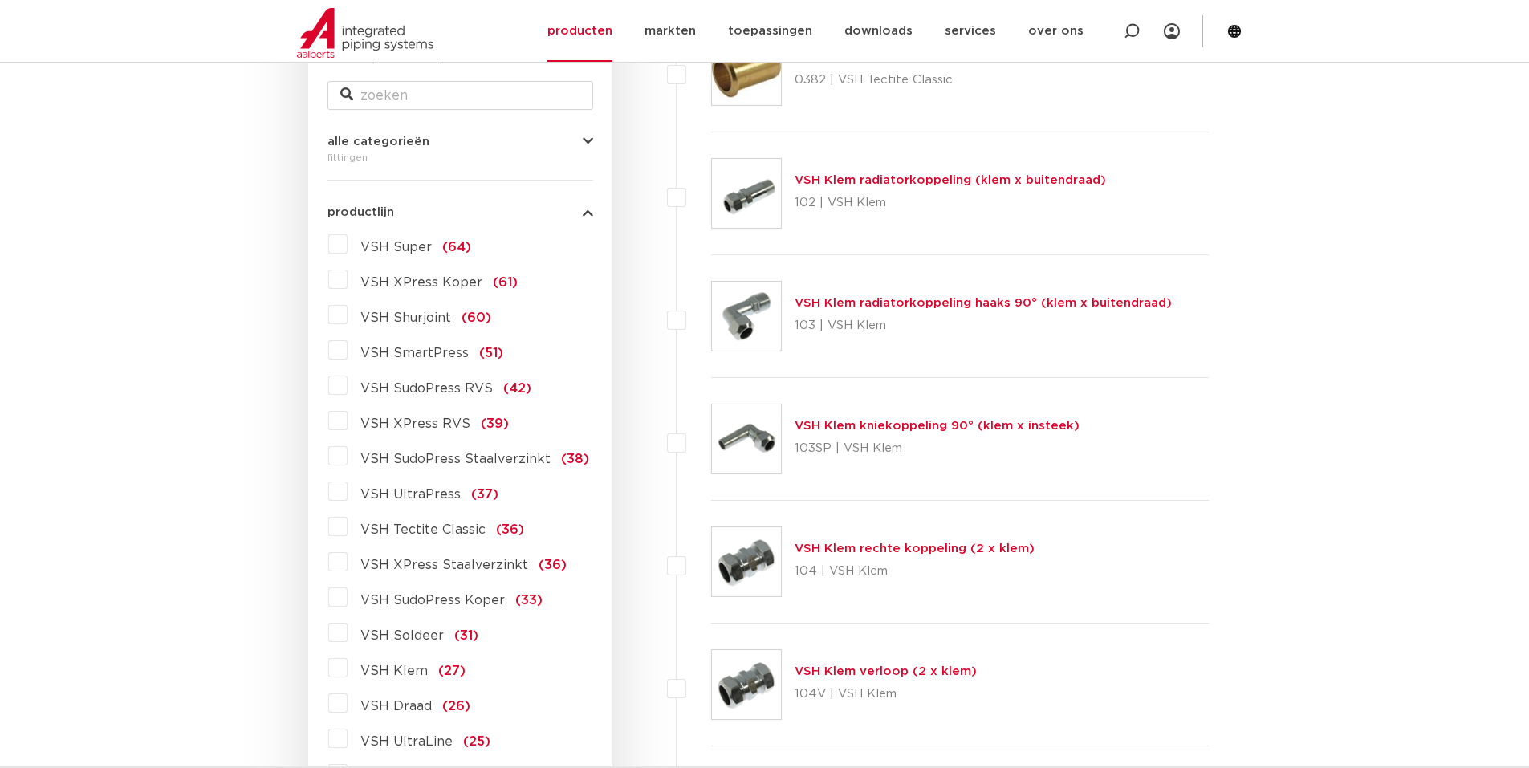
scroll to position [0, 0]
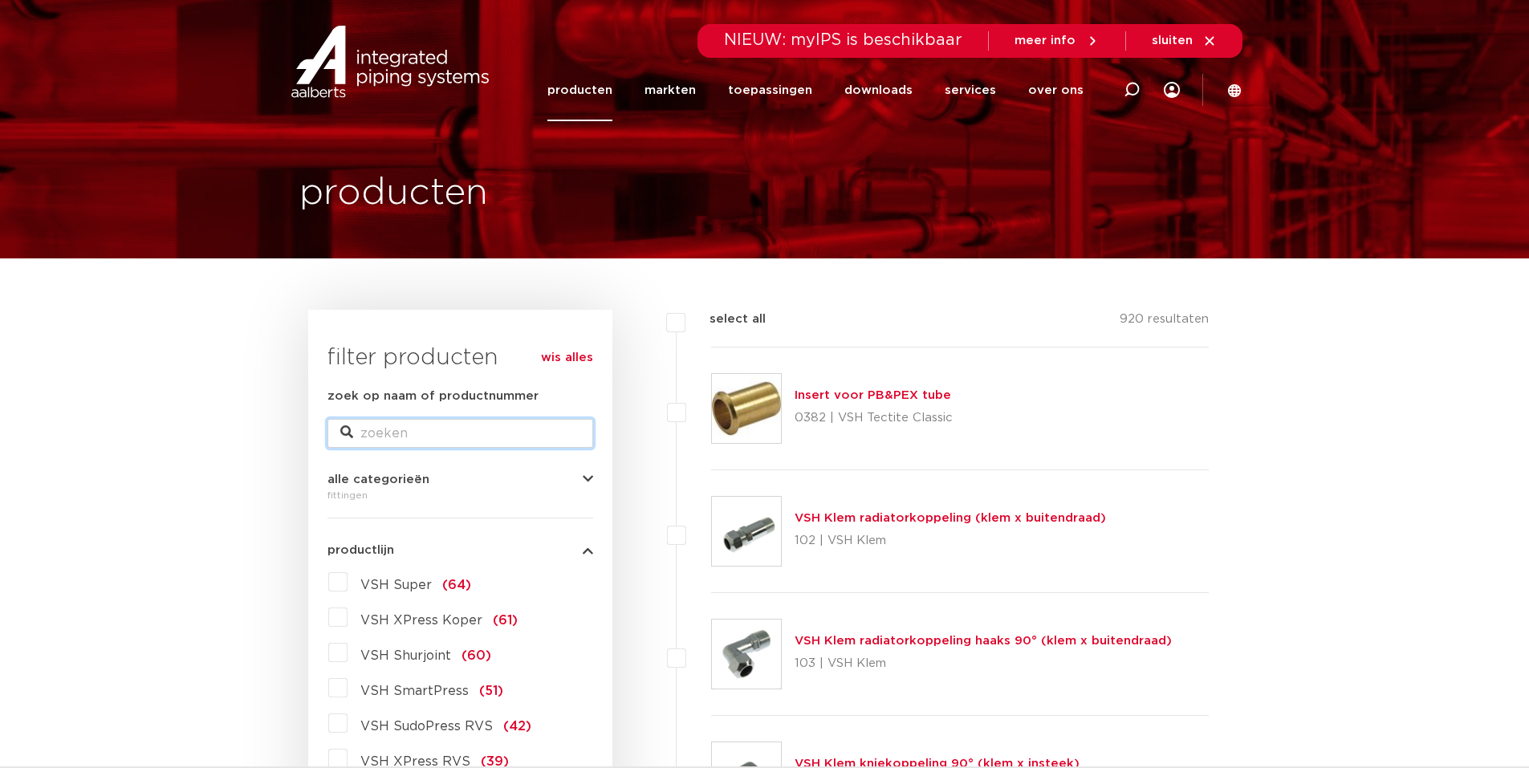
click at [381, 425] on input "zoek op naam of productnummer" at bounding box center [461, 433] width 266 height 29
type input "304"
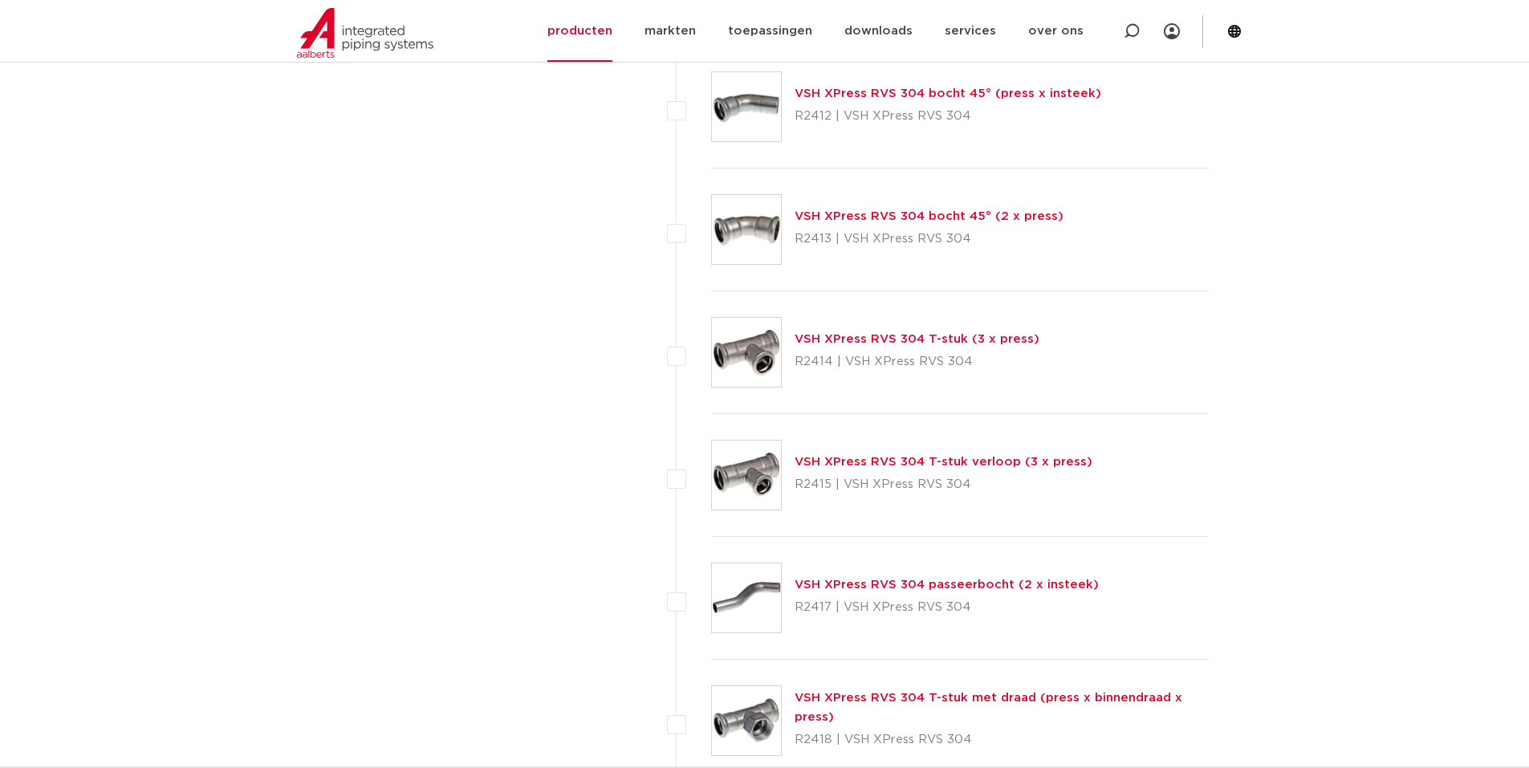
scroll to position [1605, 0]
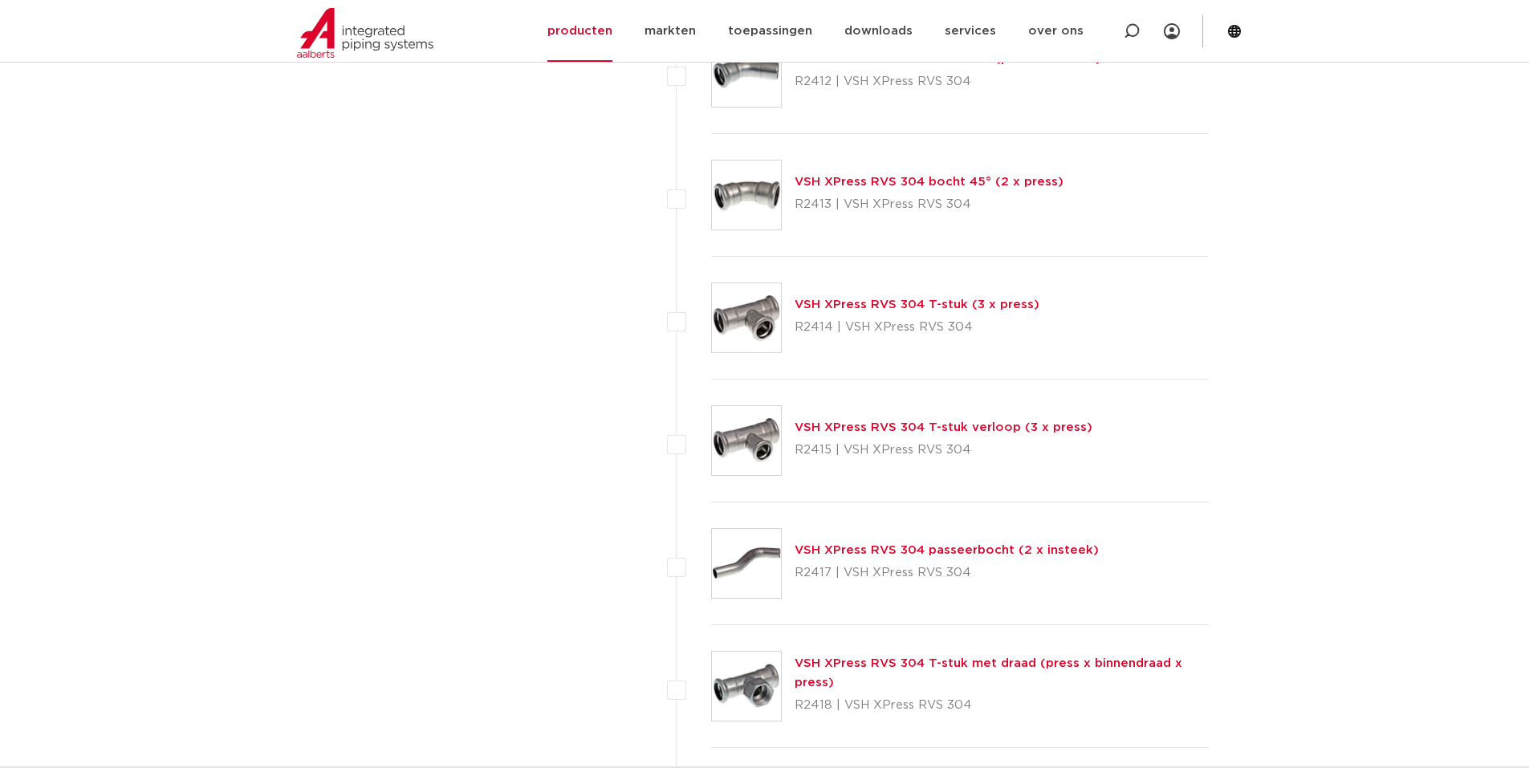
click at [847, 303] on link "VSH XPress RVS 304 T-stuk (3 x press)" at bounding box center [917, 305] width 245 height 12
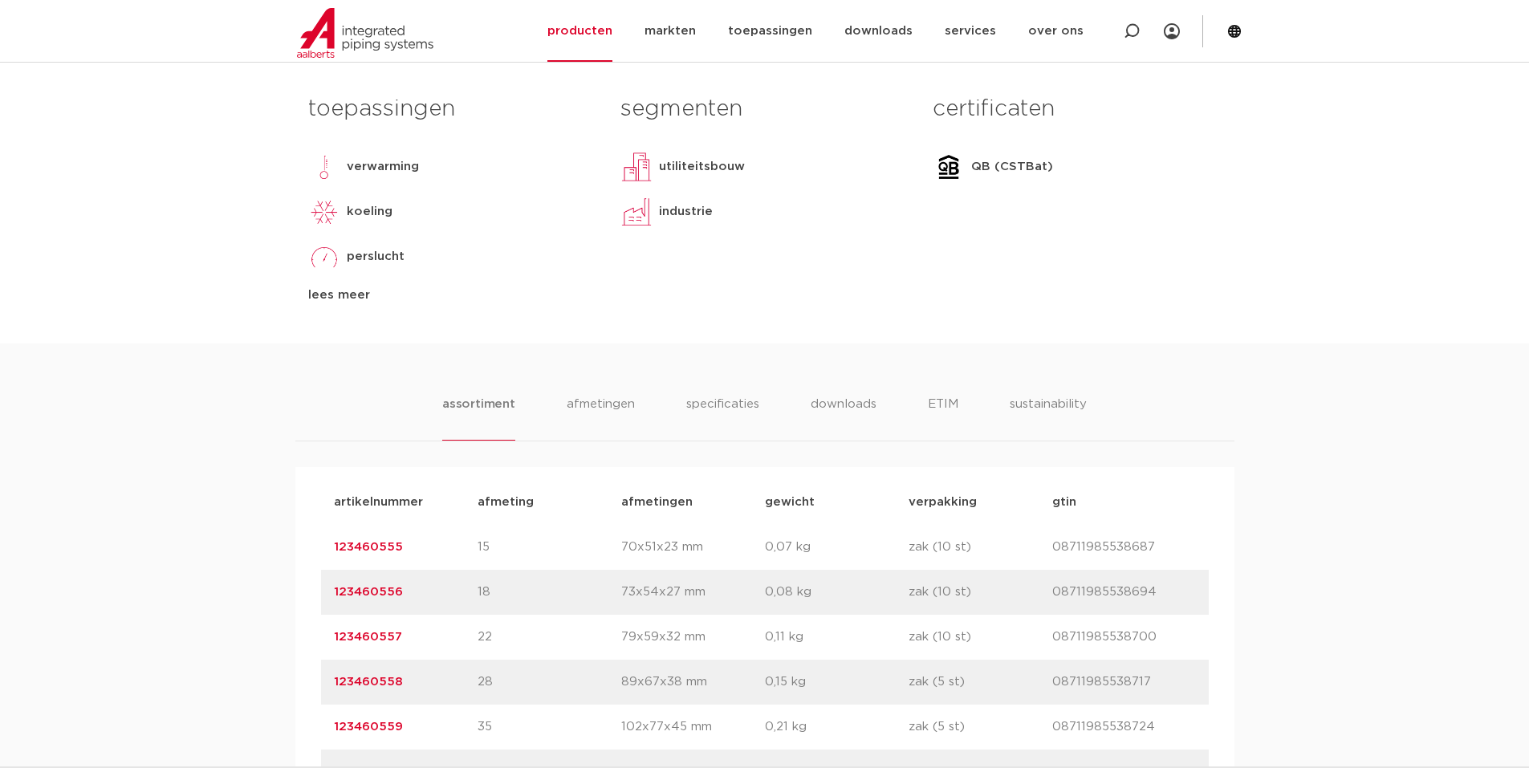
scroll to position [1124, 0]
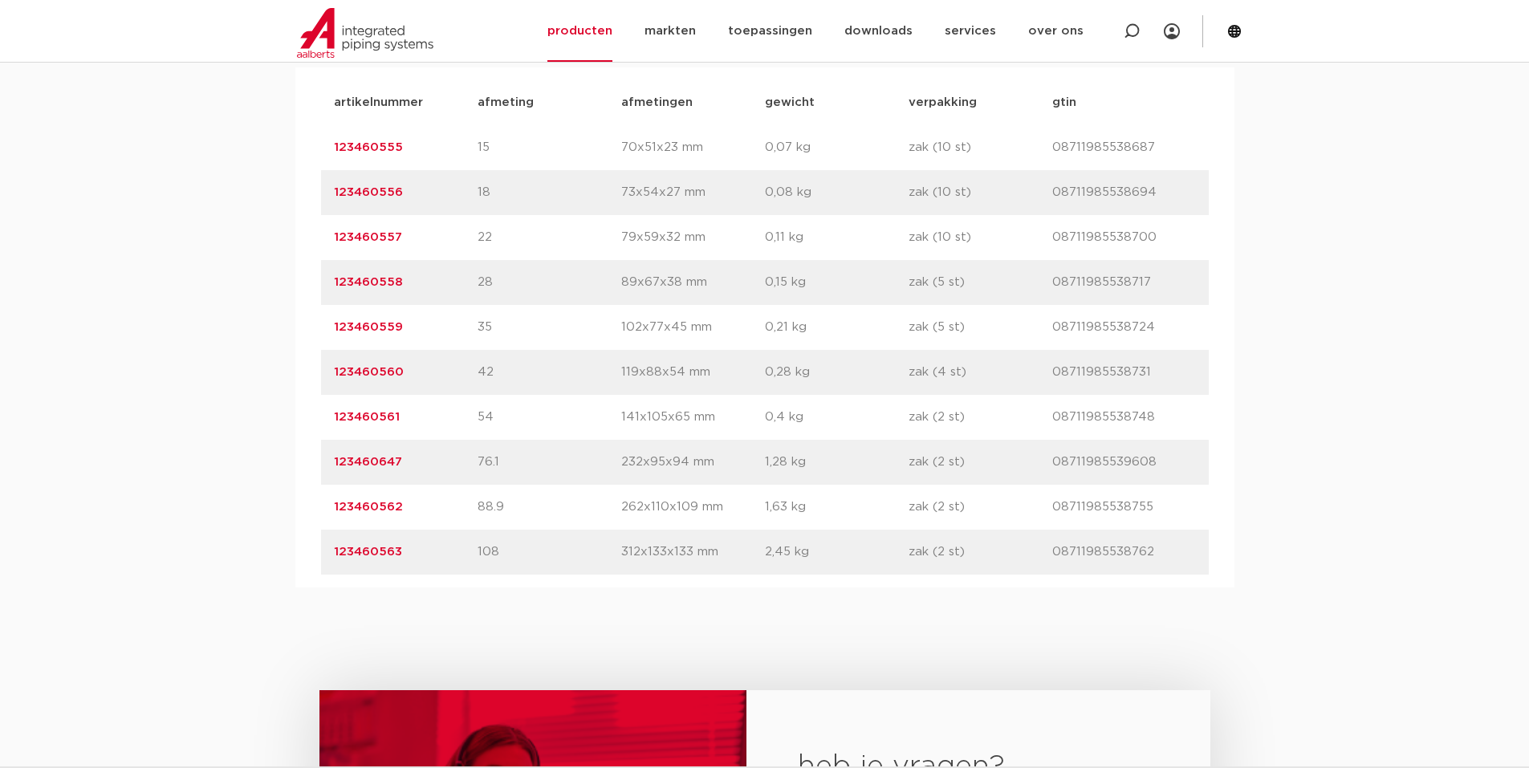
click at [377, 553] on link "123460563" at bounding box center [368, 552] width 68 height 12
